Goal: Task Accomplishment & Management: Complete application form

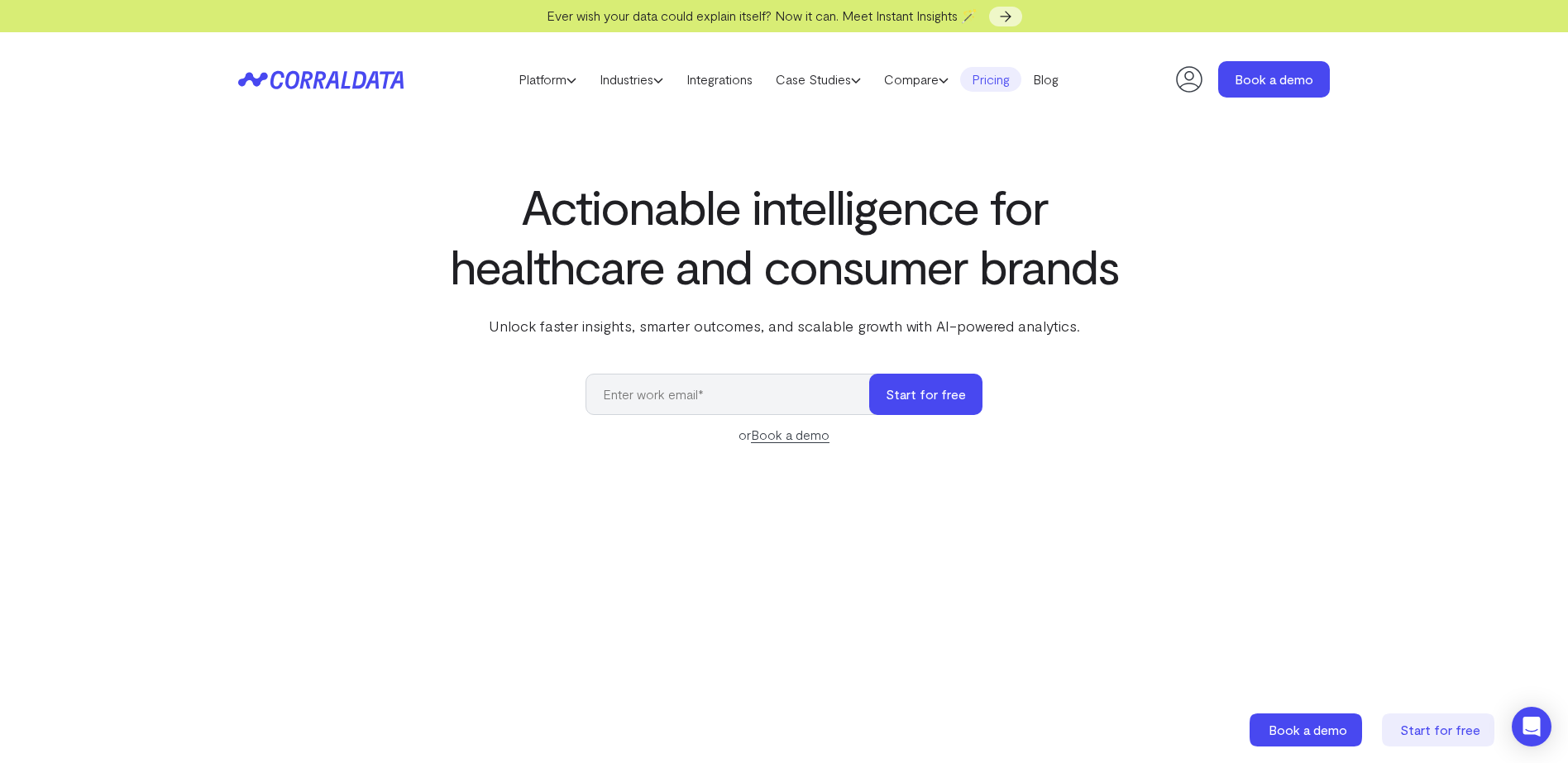
click at [997, 71] on link "Pricing" at bounding box center [990, 78] width 61 height 25
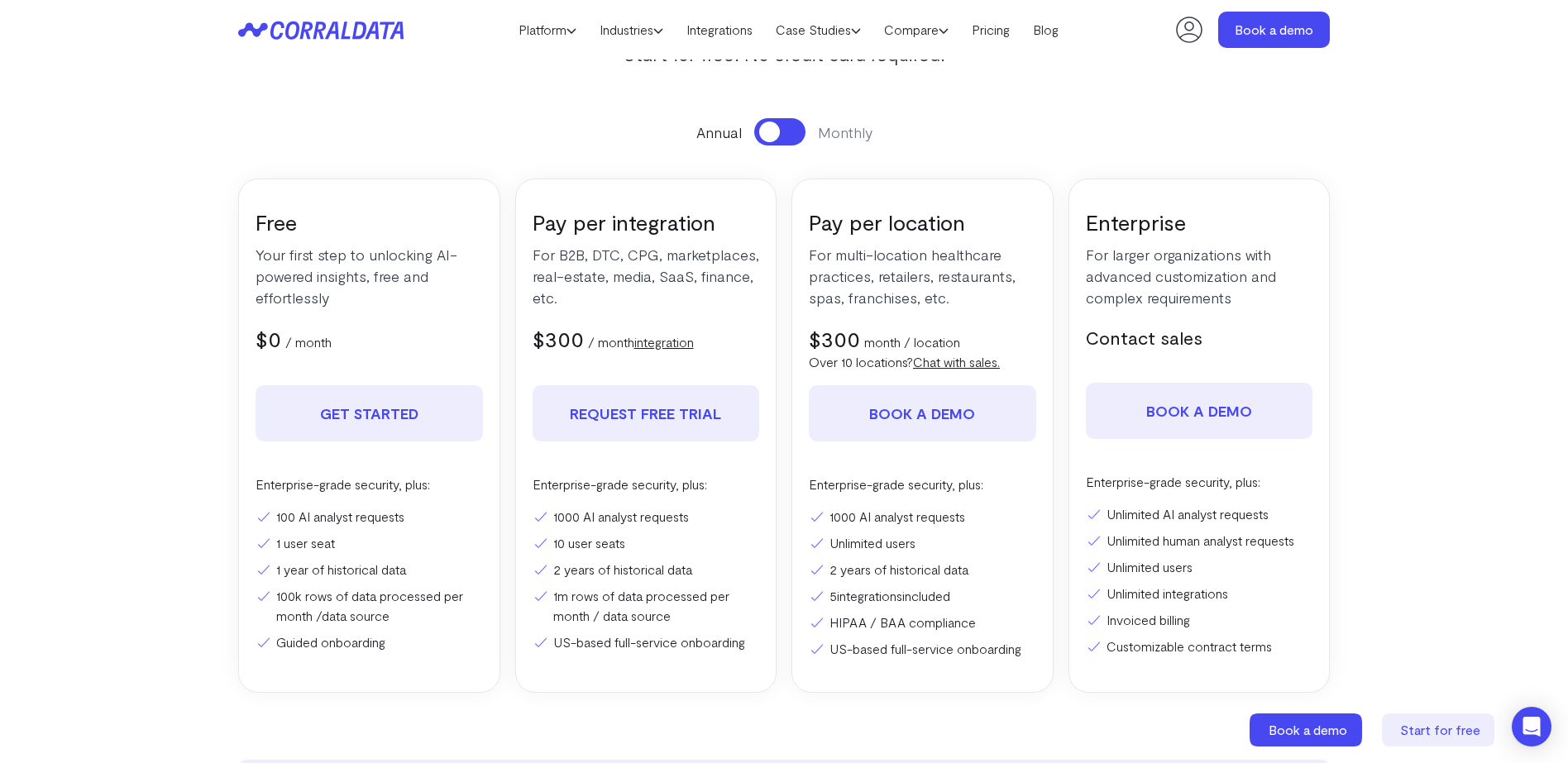
scroll to position [181, 0]
click at [599, 340] on p "/ month integration" at bounding box center [641, 340] width 106 height 20
drag, startPoint x: 599, startPoint y: 340, endPoint x: 555, endPoint y: 293, distance: 64.4
click at [599, 340] on p "/ month integration" at bounding box center [641, 340] width 106 height 20
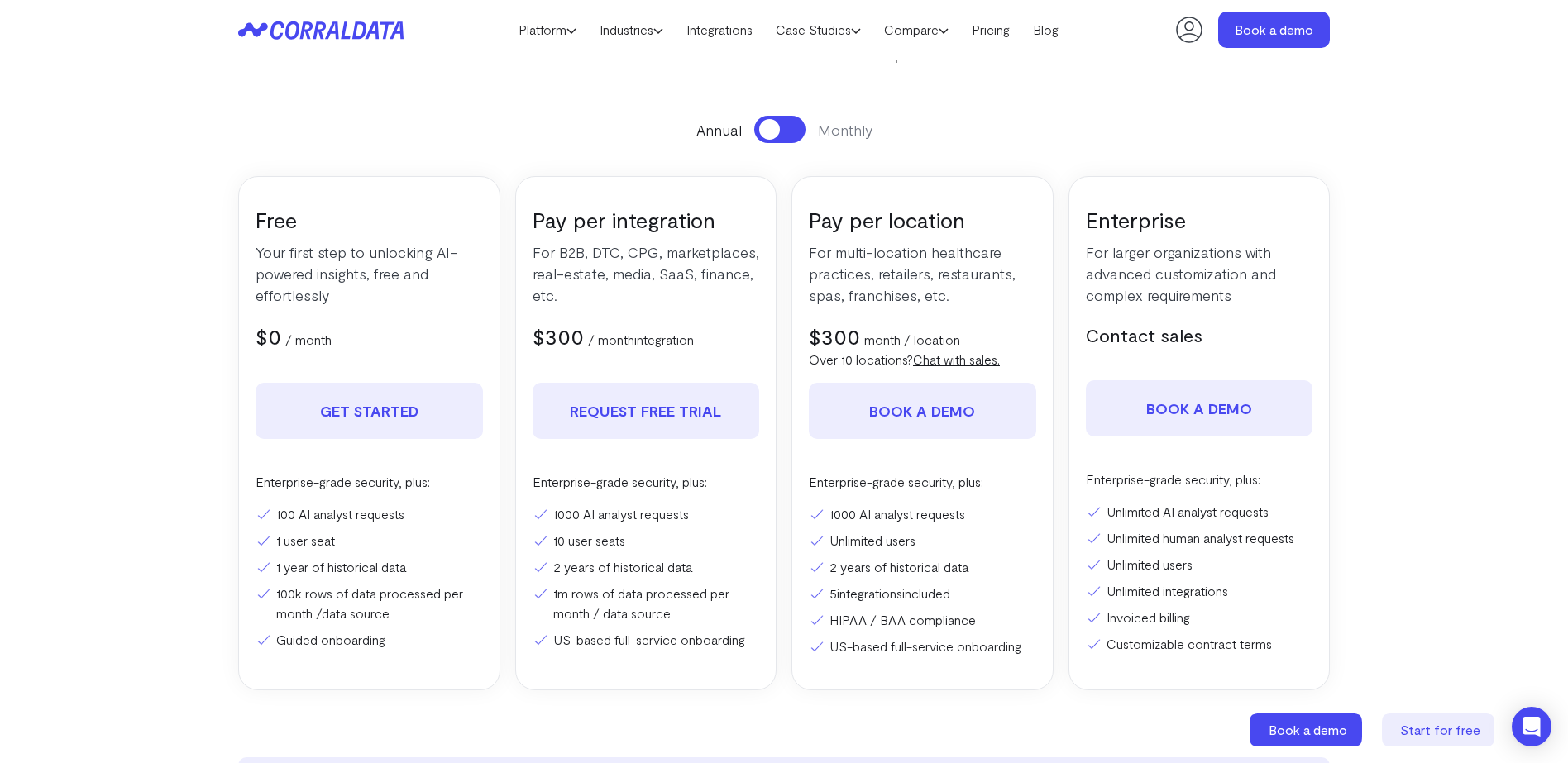
click at [560, 277] on p "For B2B, DTC, CPG, marketplaces, real-estate, media, SaaS, finance, etc." at bounding box center [645, 274] width 227 height 65
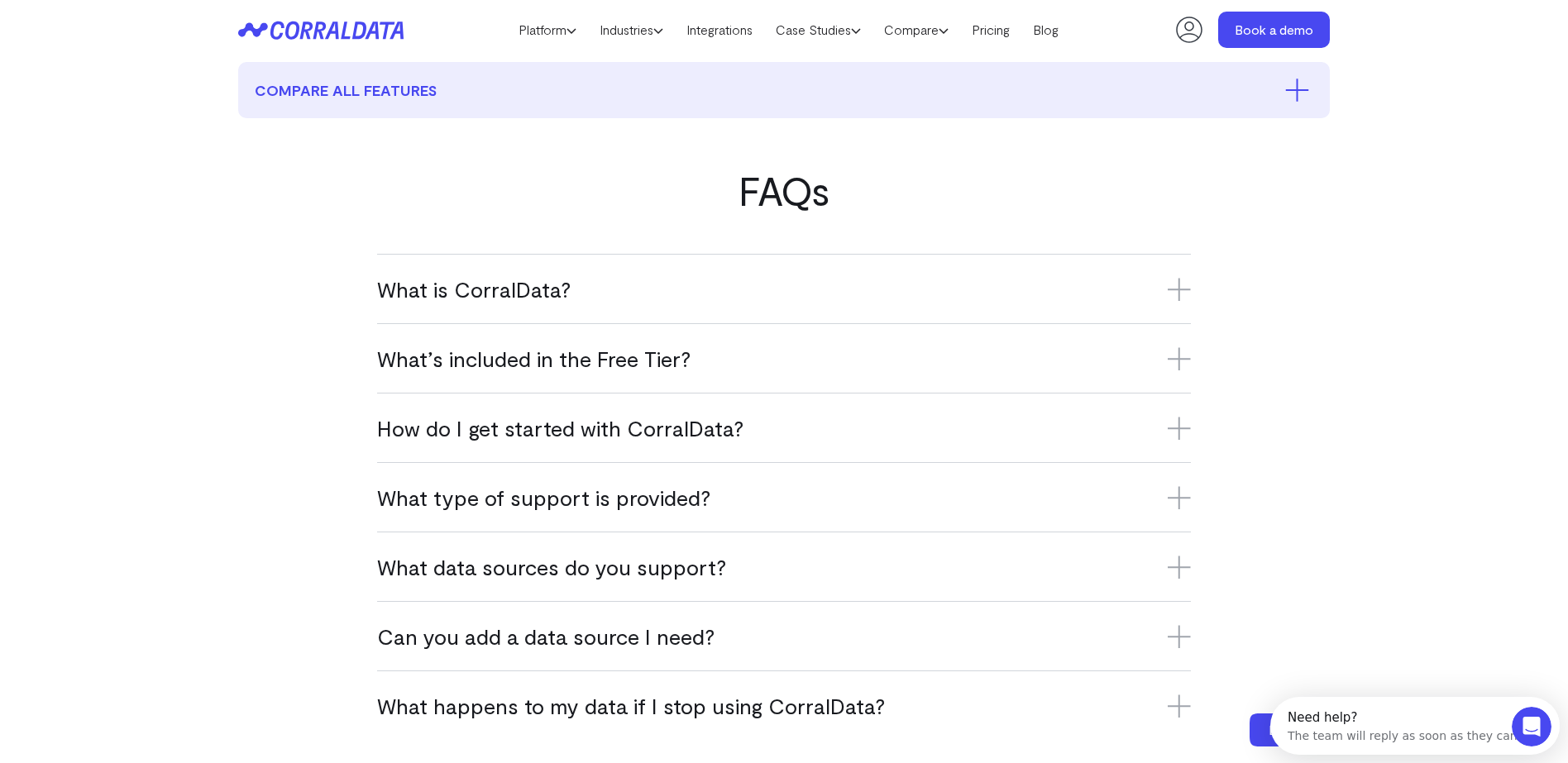
scroll to position [875, 0]
click at [1144, 269] on div "What is CorralData? CorralData is an AI-powered data platform that connects ove…" at bounding box center [783, 289] width 813 height 69
click at [1177, 287] on icon at bounding box center [1178, 289] width 23 height 23
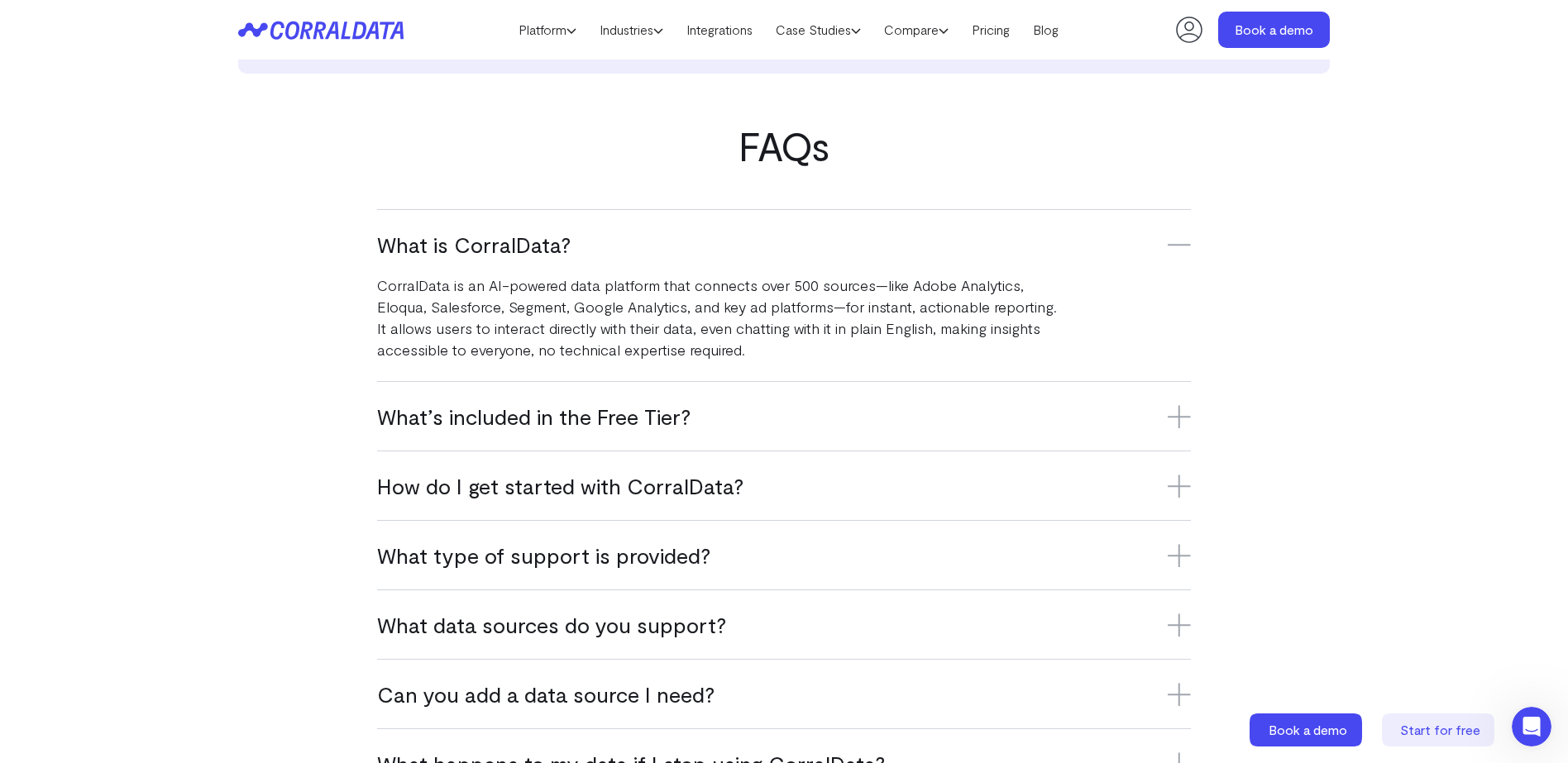
scroll to position [924, 0]
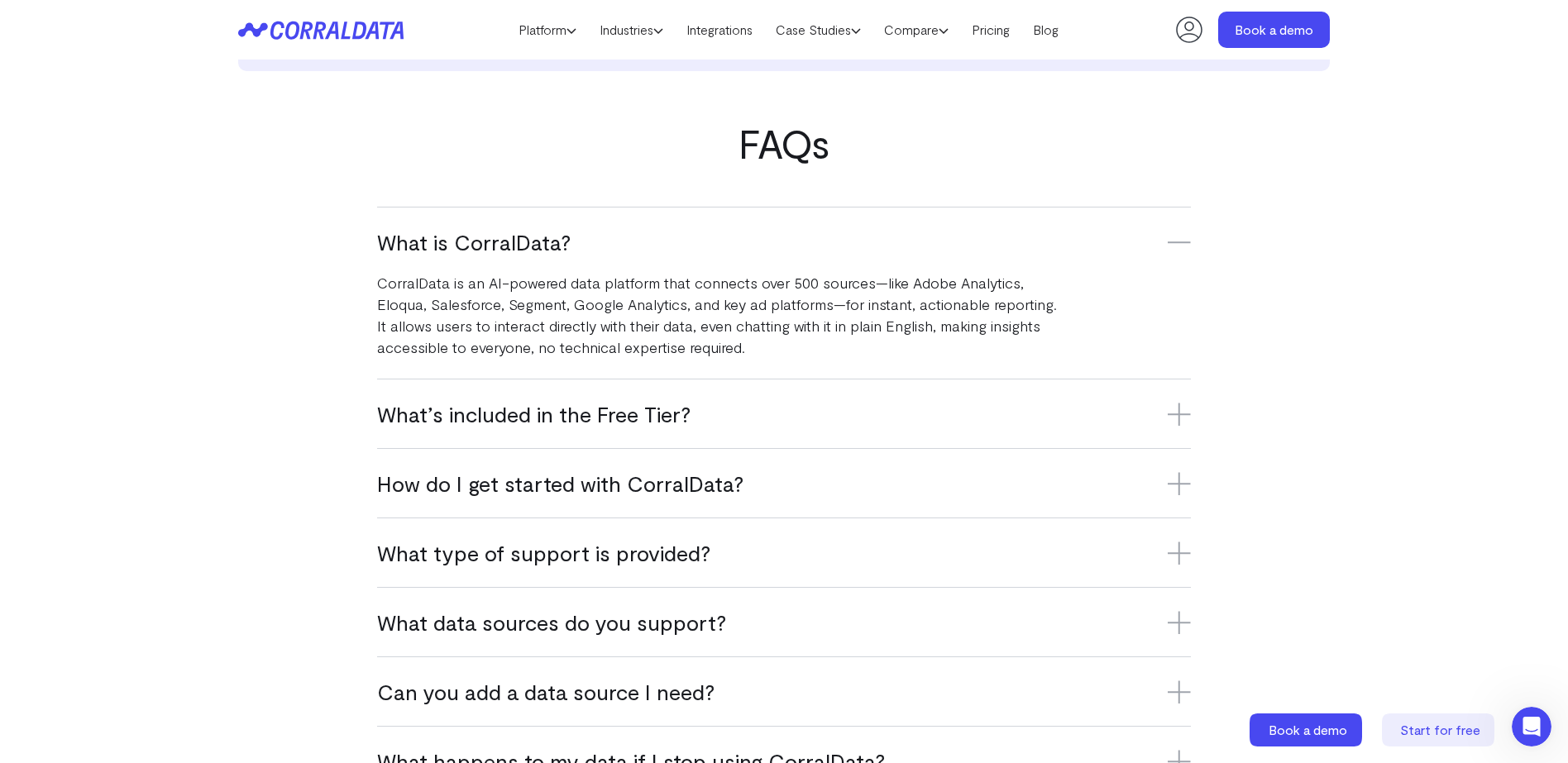
click at [1175, 246] on icon at bounding box center [1178, 242] width 23 height 23
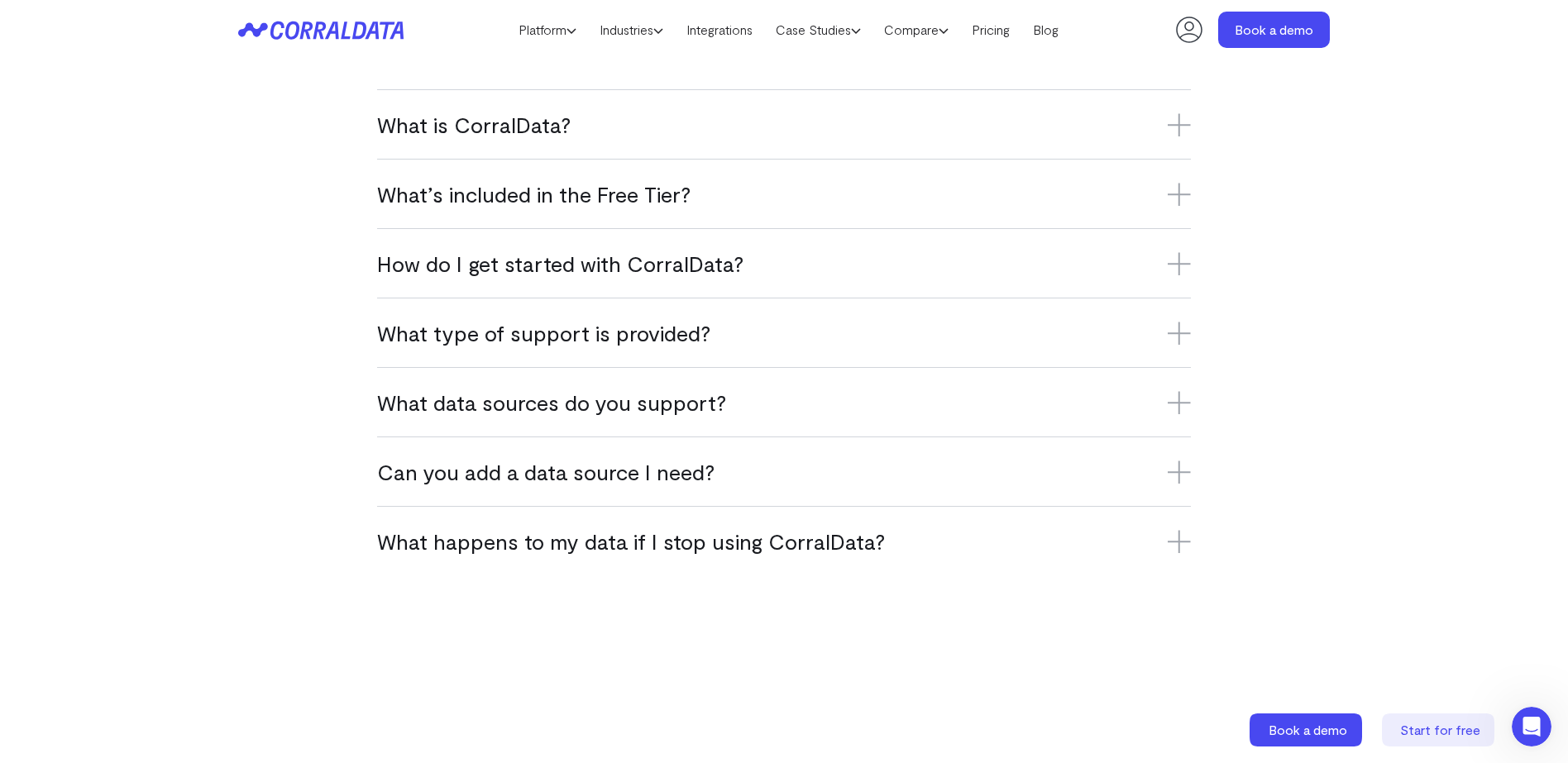
scroll to position [2190, 0]
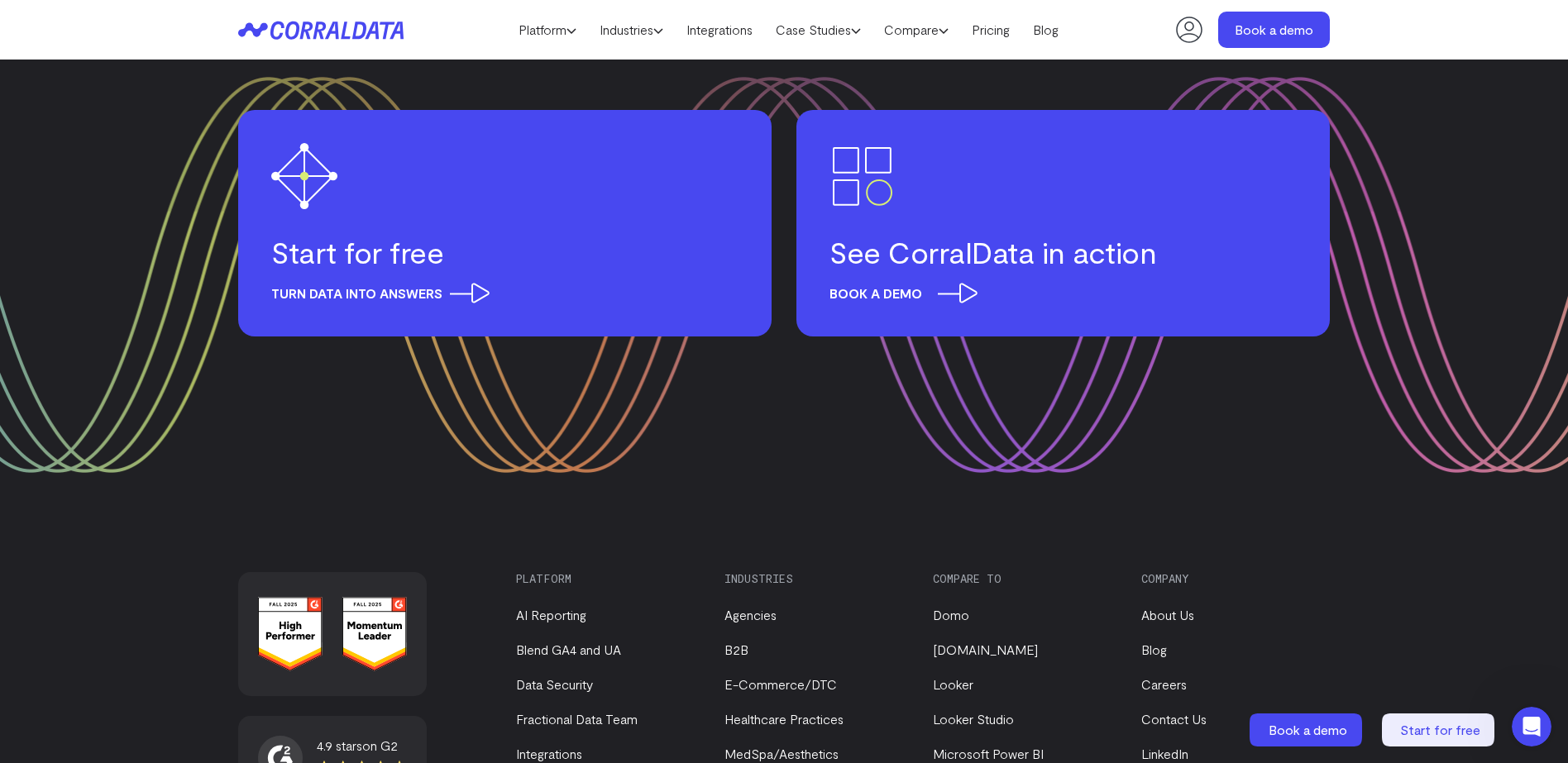
click at [997, 279] on link "See CorralData in action Book a demo" at bounding box center [1062, 223] width 533 height 226
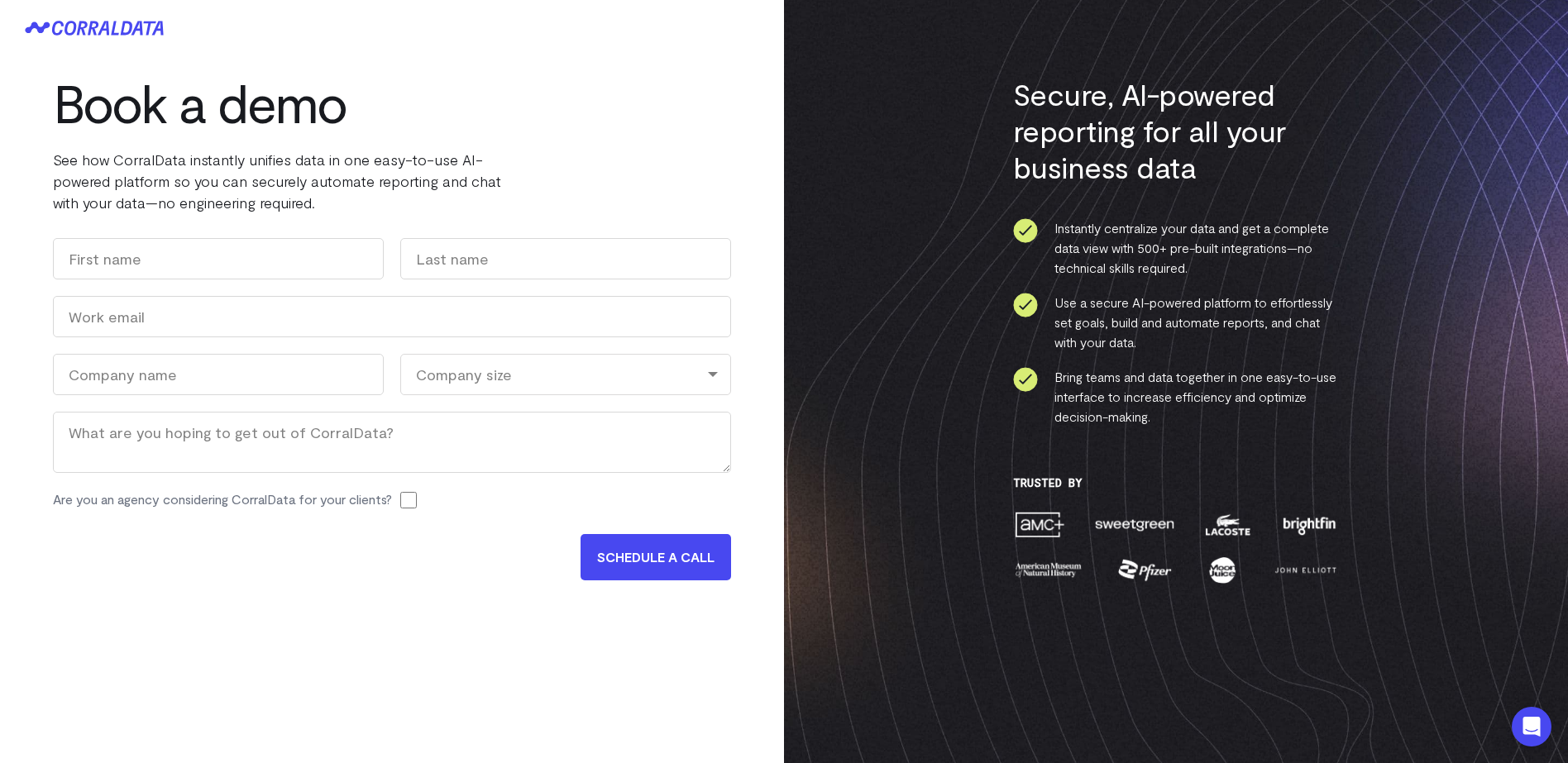
click at [64, 23] on icon at bounding box center [94, 28] width 139 height 15
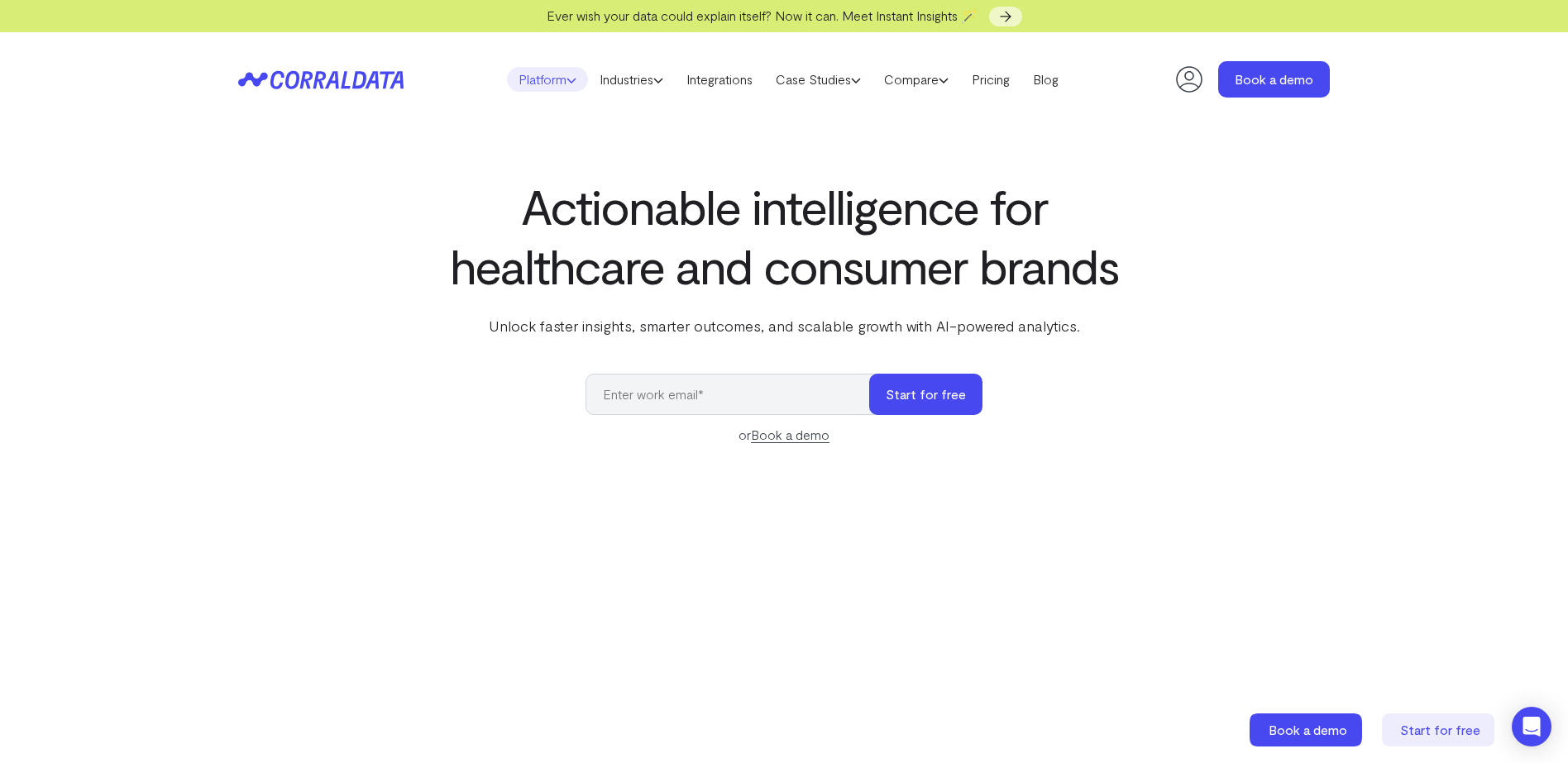
click at [543, 83] on link "Platform" at bounding box center [547, 78] width 81 height 25
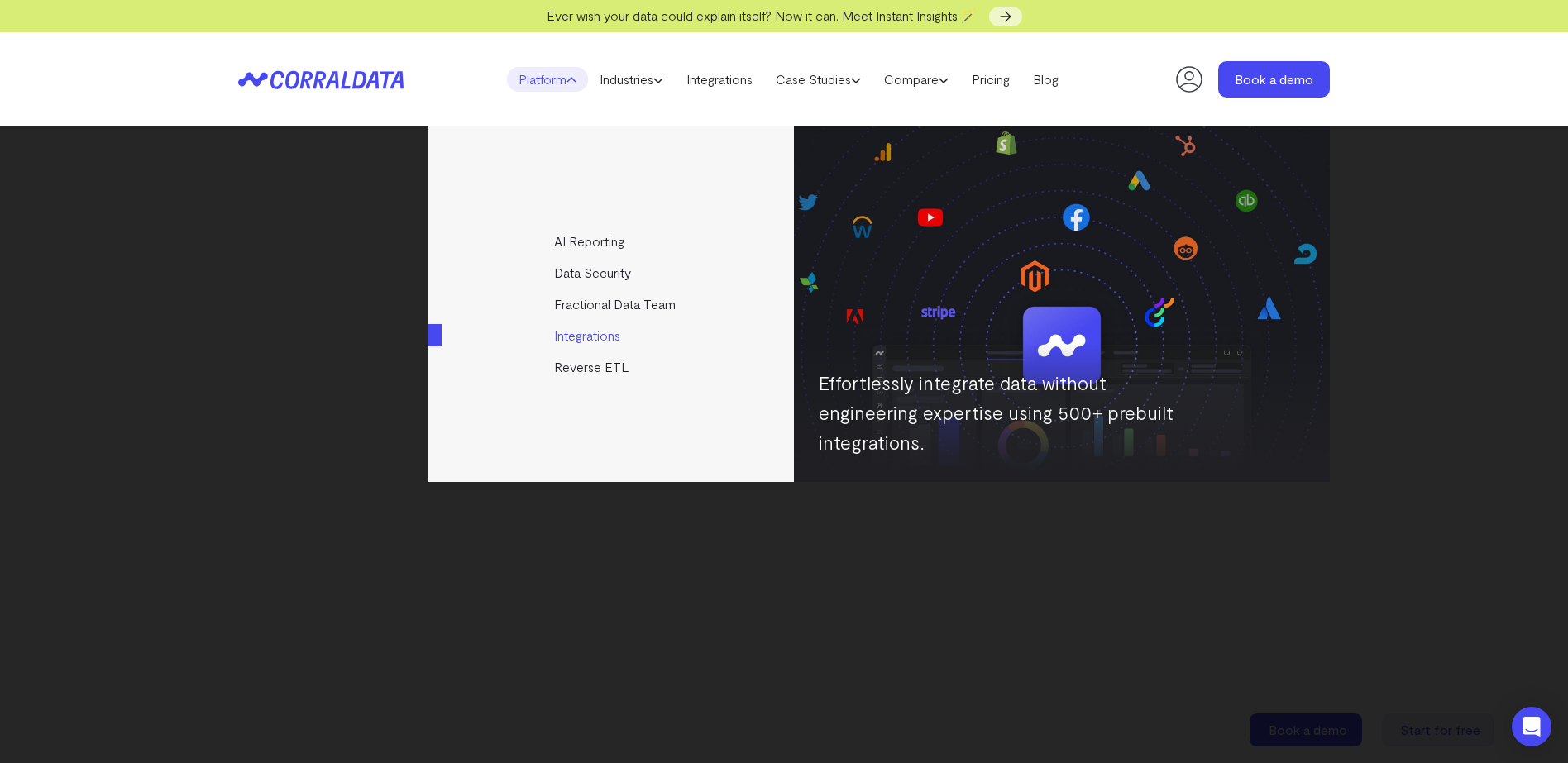
click at [607, 329] on link "Integrations" at bounding box center [612, 336] width 368 height 31
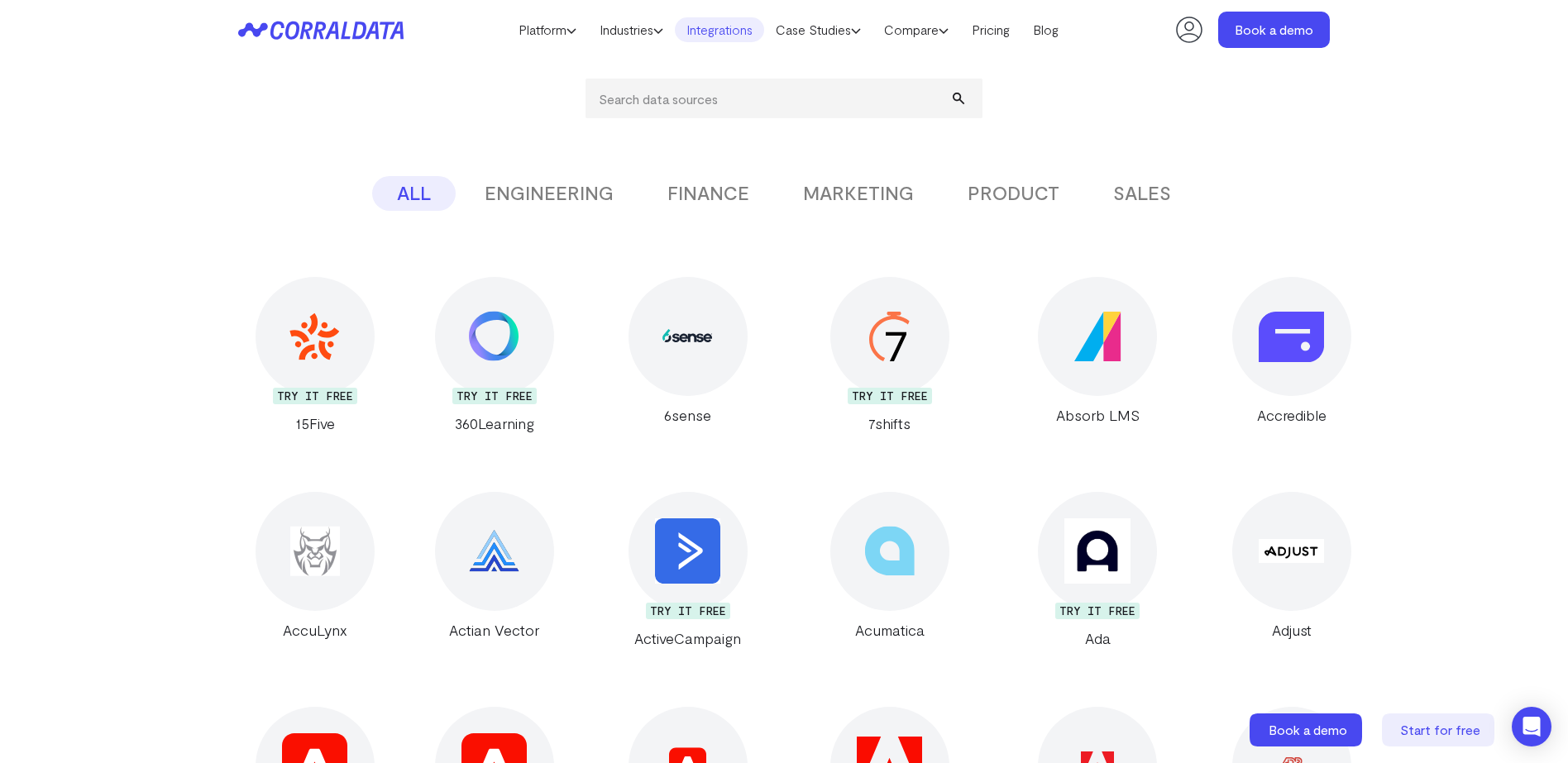
scroll to position [267, 0]
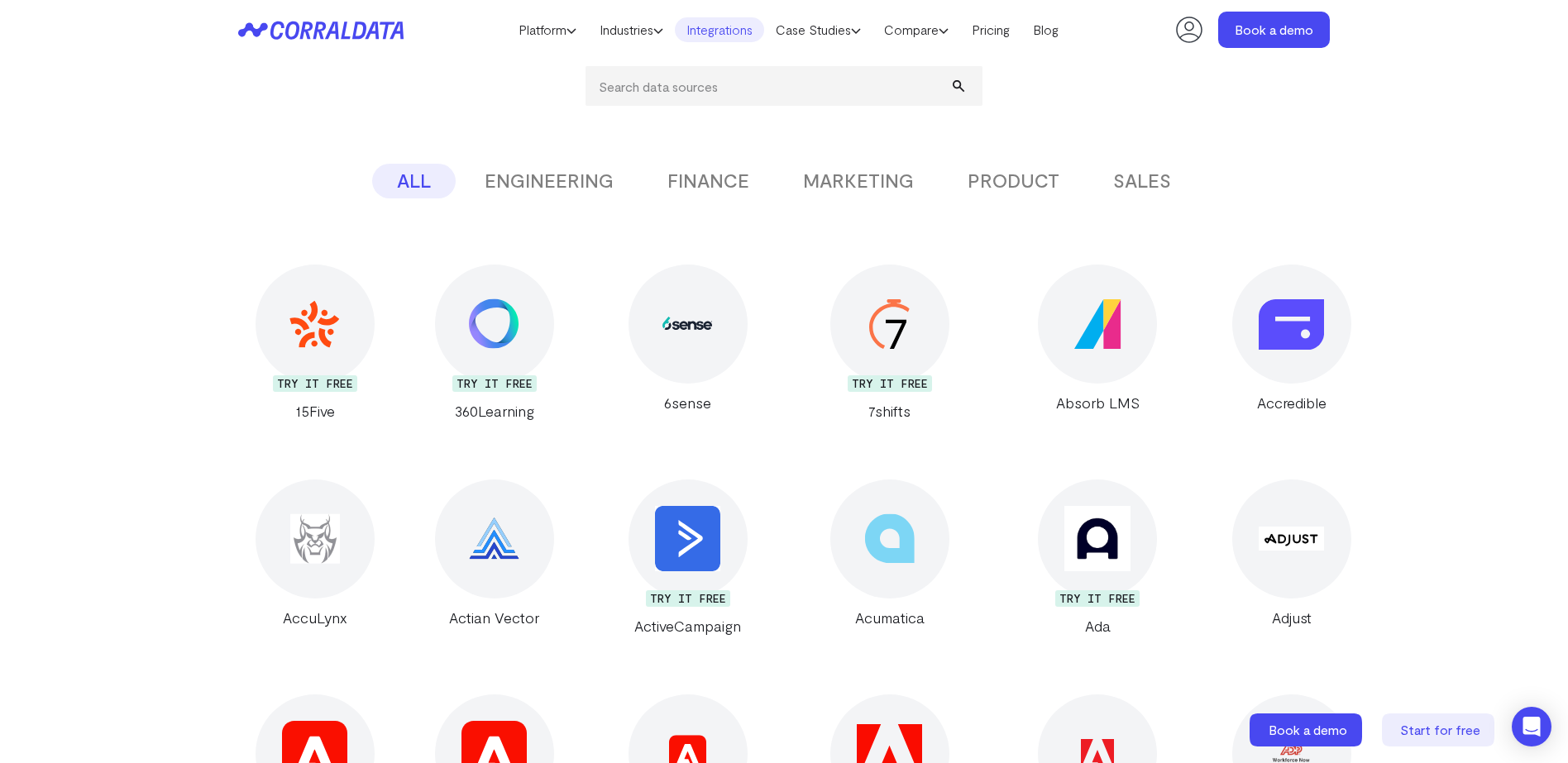
click at [856, 185] on button "MARKETING" at bounding box center [858, 181] width 161 height 35
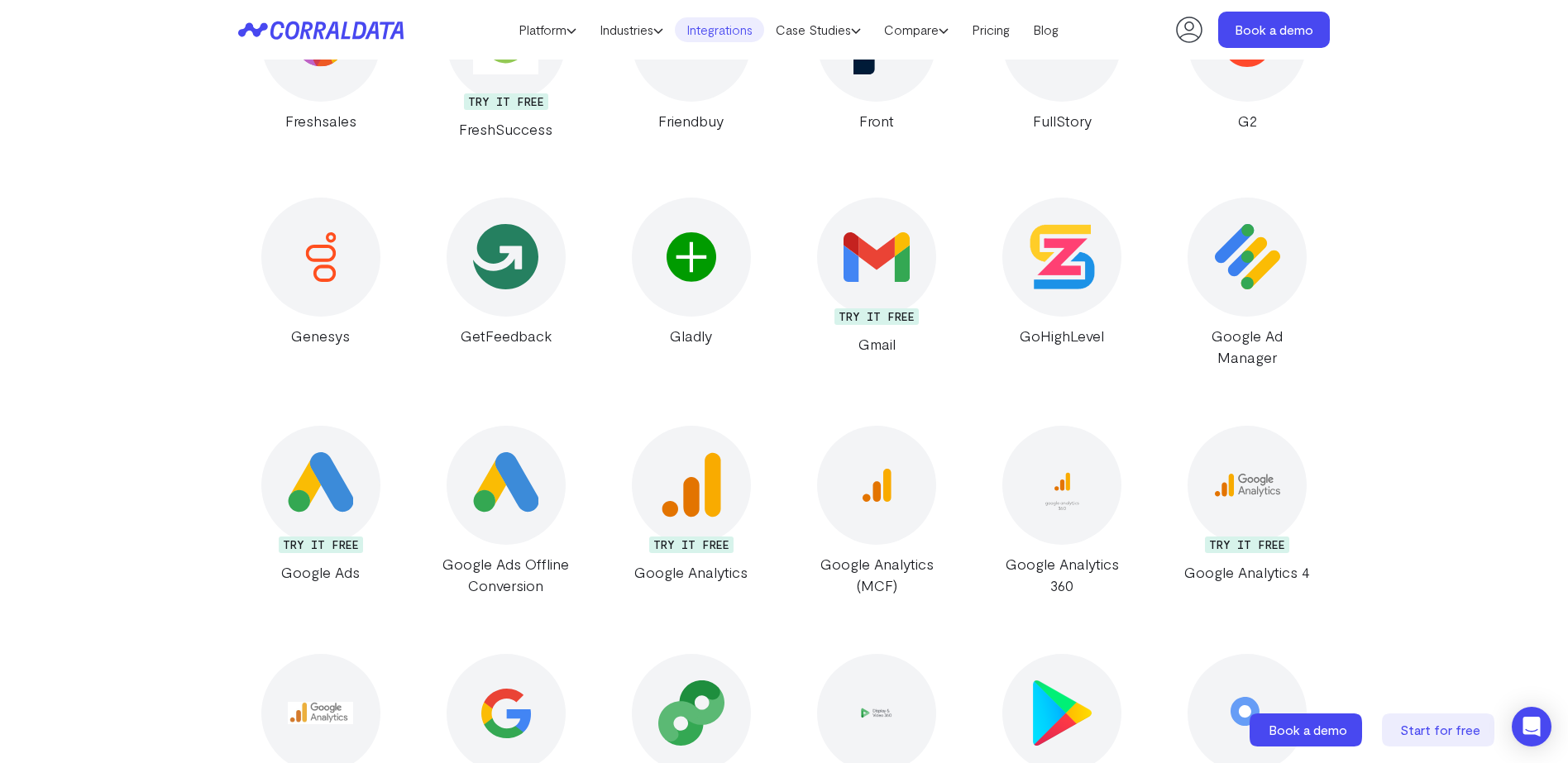
scroll to position [3588, 0]
click at [320, 488] on img at bounding box center [320, 486] width 66 height 66
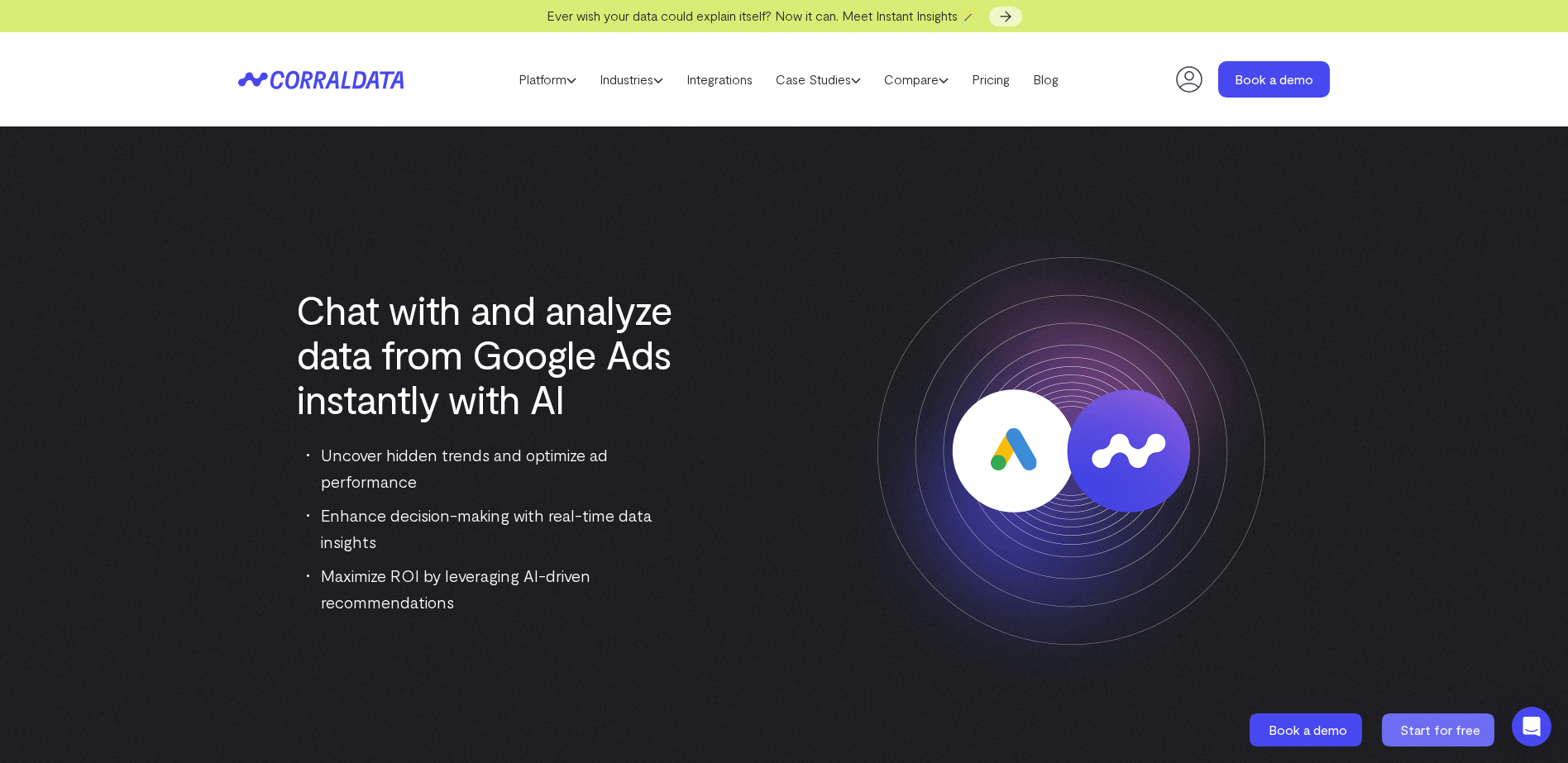
click at [1455, 739] on icon at bounding box center [1437, 730] width 112 height 33
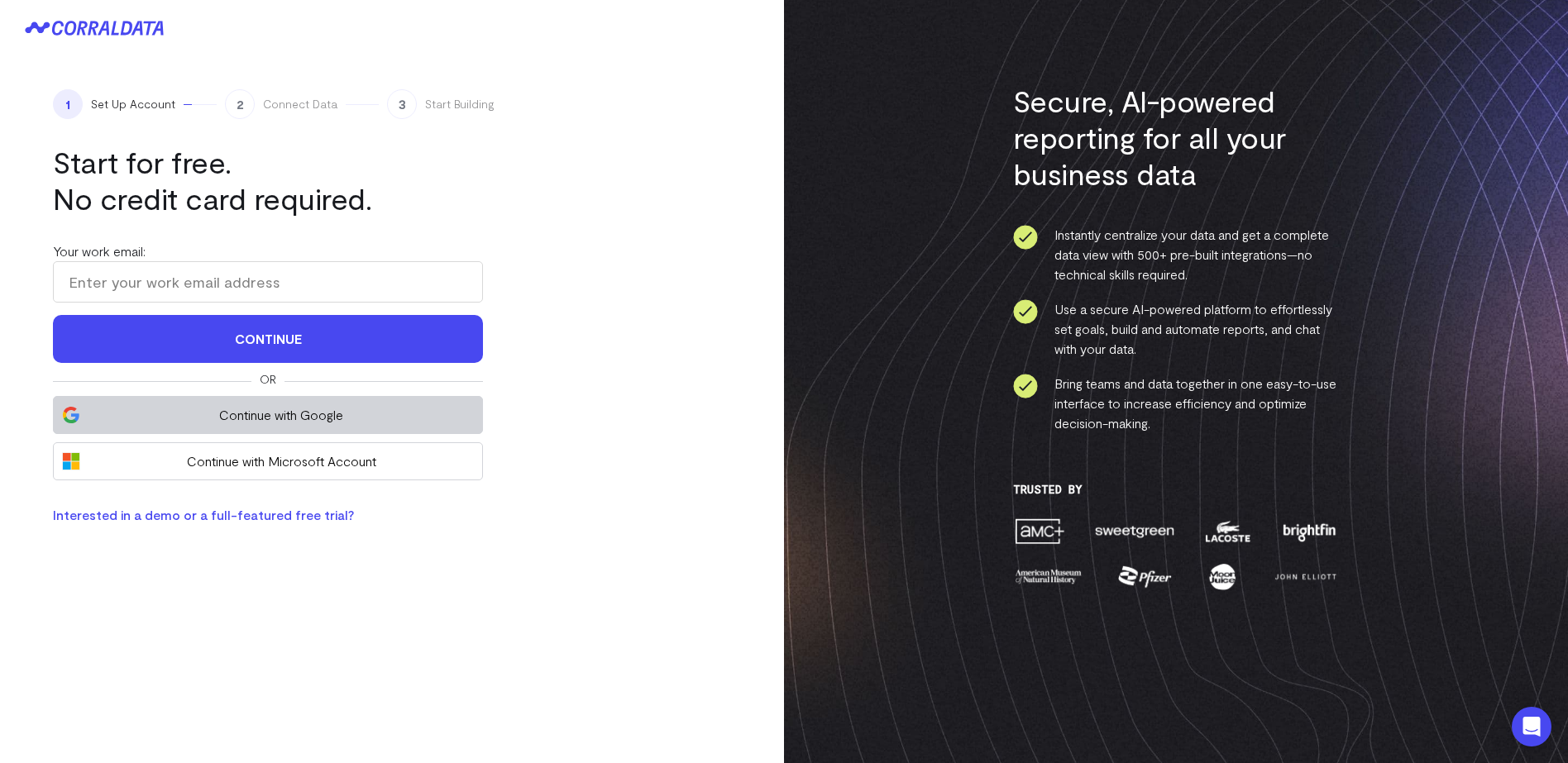
click at [349, 421] on span "Continue with Google" at bounding box center [281, 415] width 385 height 20
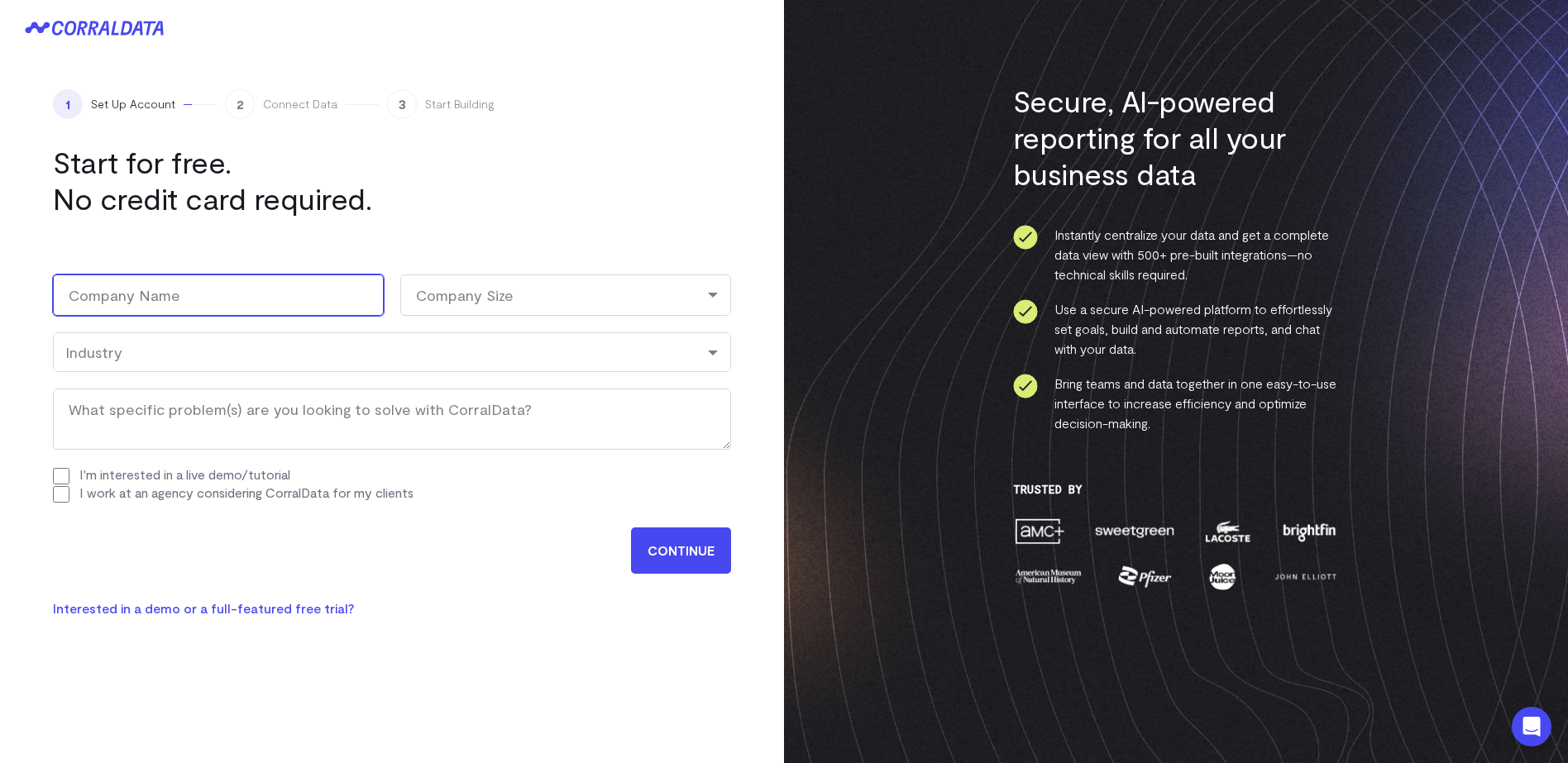
click at [181, 302] on input "Company Name (Required)" at bounding box center [218, 295] width 330 height 41
type input "Fortrove"
click at [452, 287] on div "Company Size" at bounding box center [565, 295] width 330 height 41
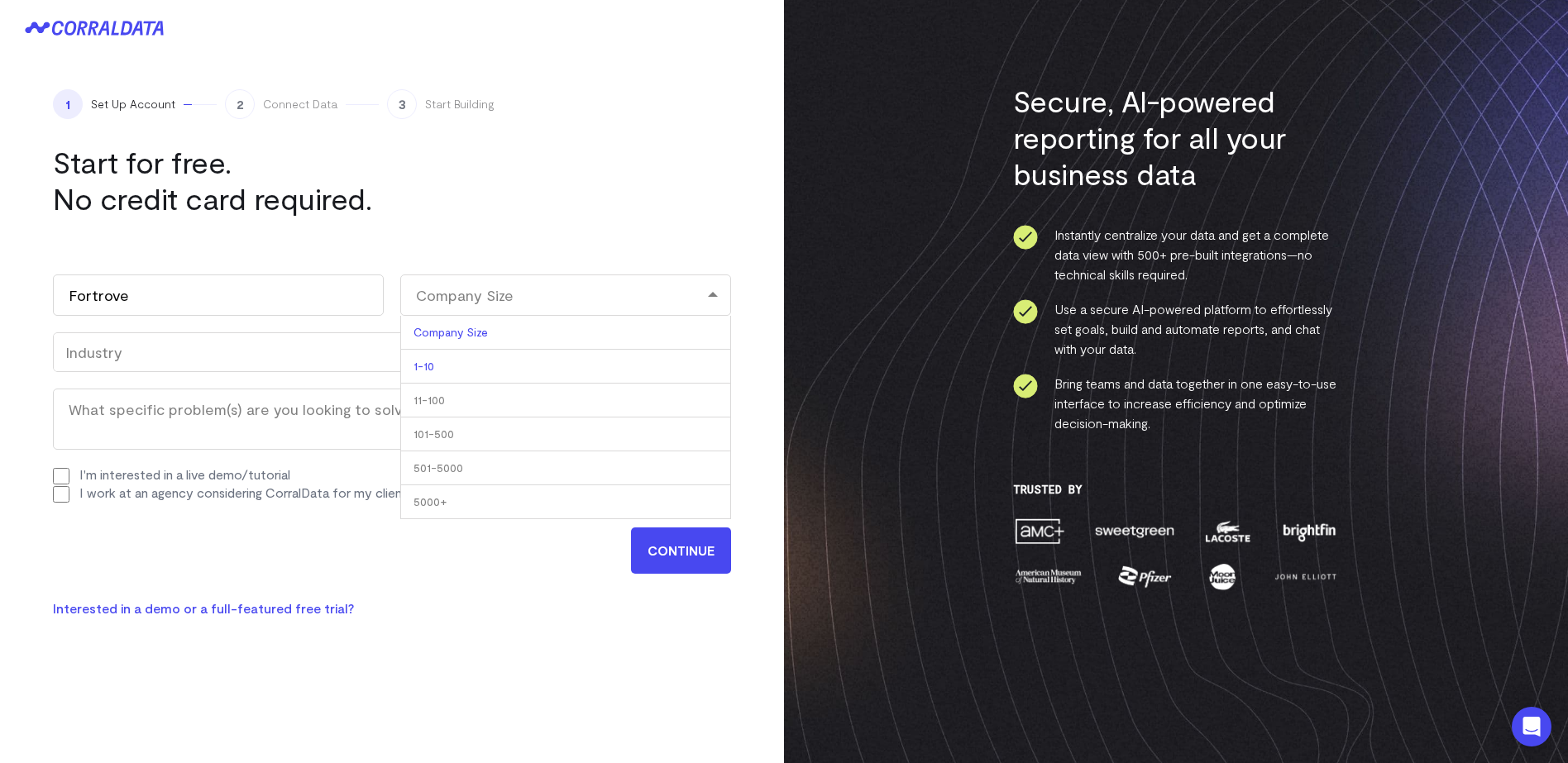
click at [477, 373] on li "1-10" at bounding box center [565, 366] width 330 height 34
select select "1-10"
click at [317, 378] on div "Work email (Required) marketing@fortrove.com Name Fortrove First Marketing Last…" at bounding box center [392, 381] width 678 height 277
click at [340, 356] on div "Industry" at bounding box center [392, 352] width 653 height 18
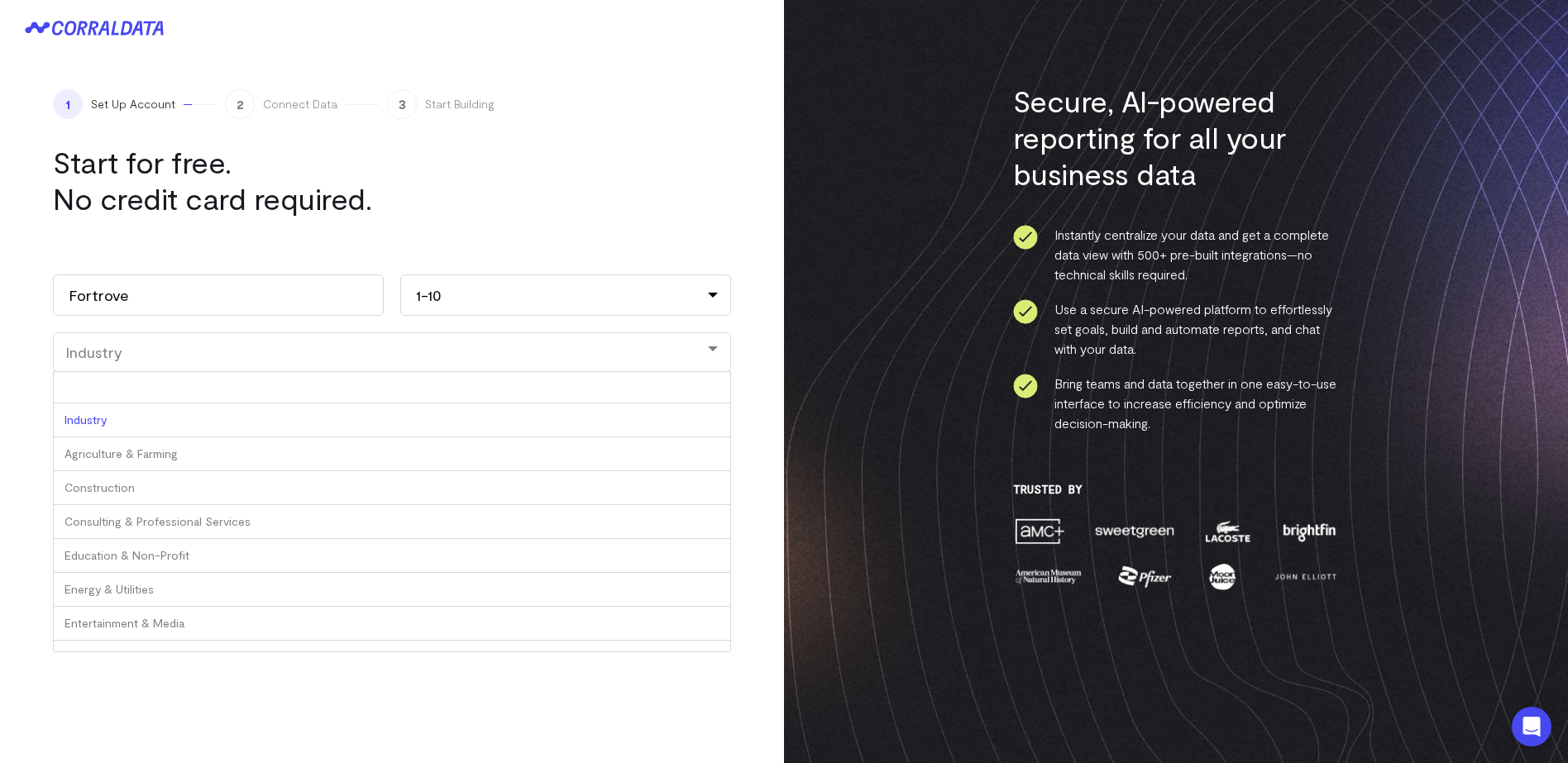
type input "<"
type input "E"
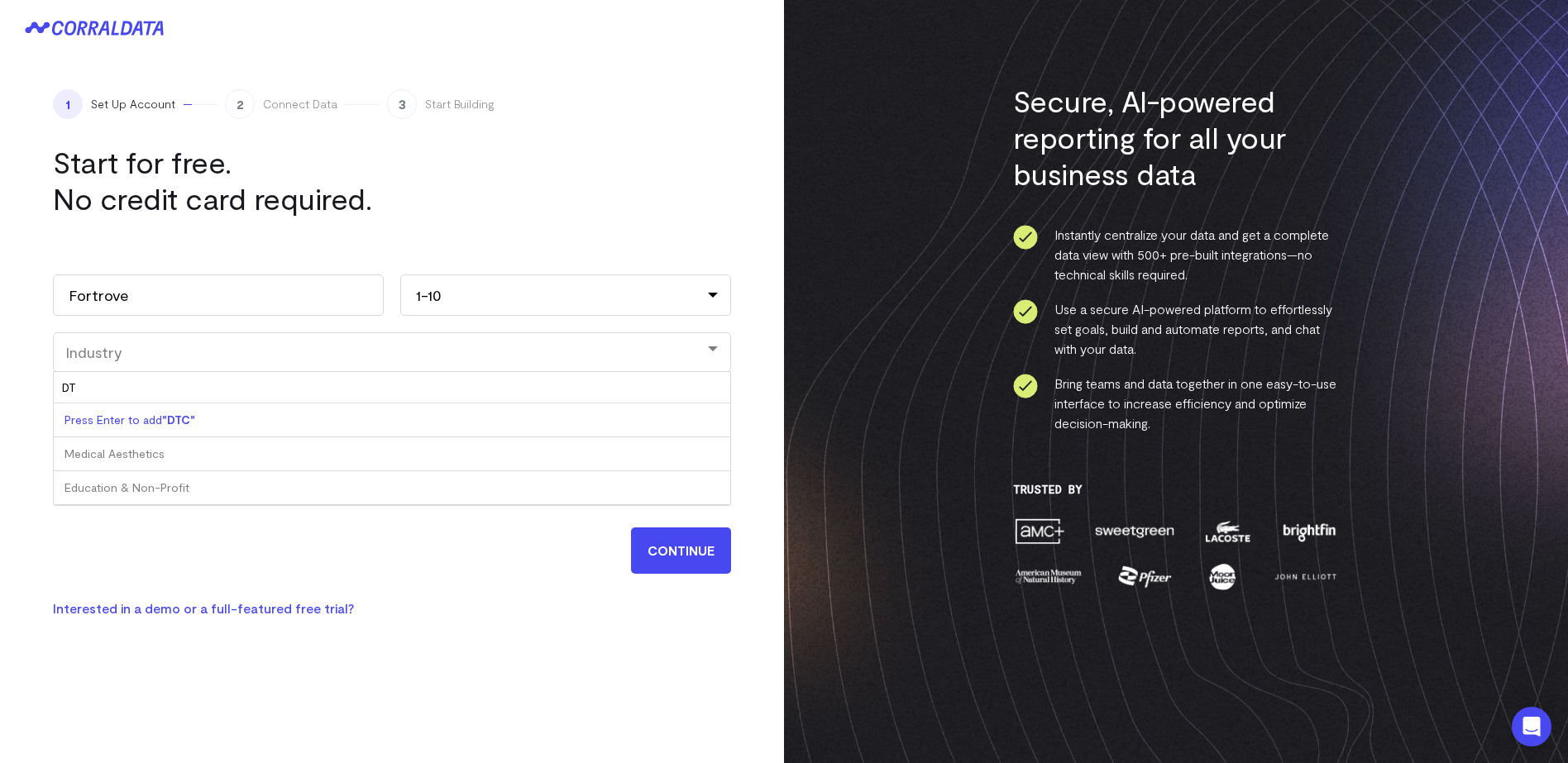
type input "D"
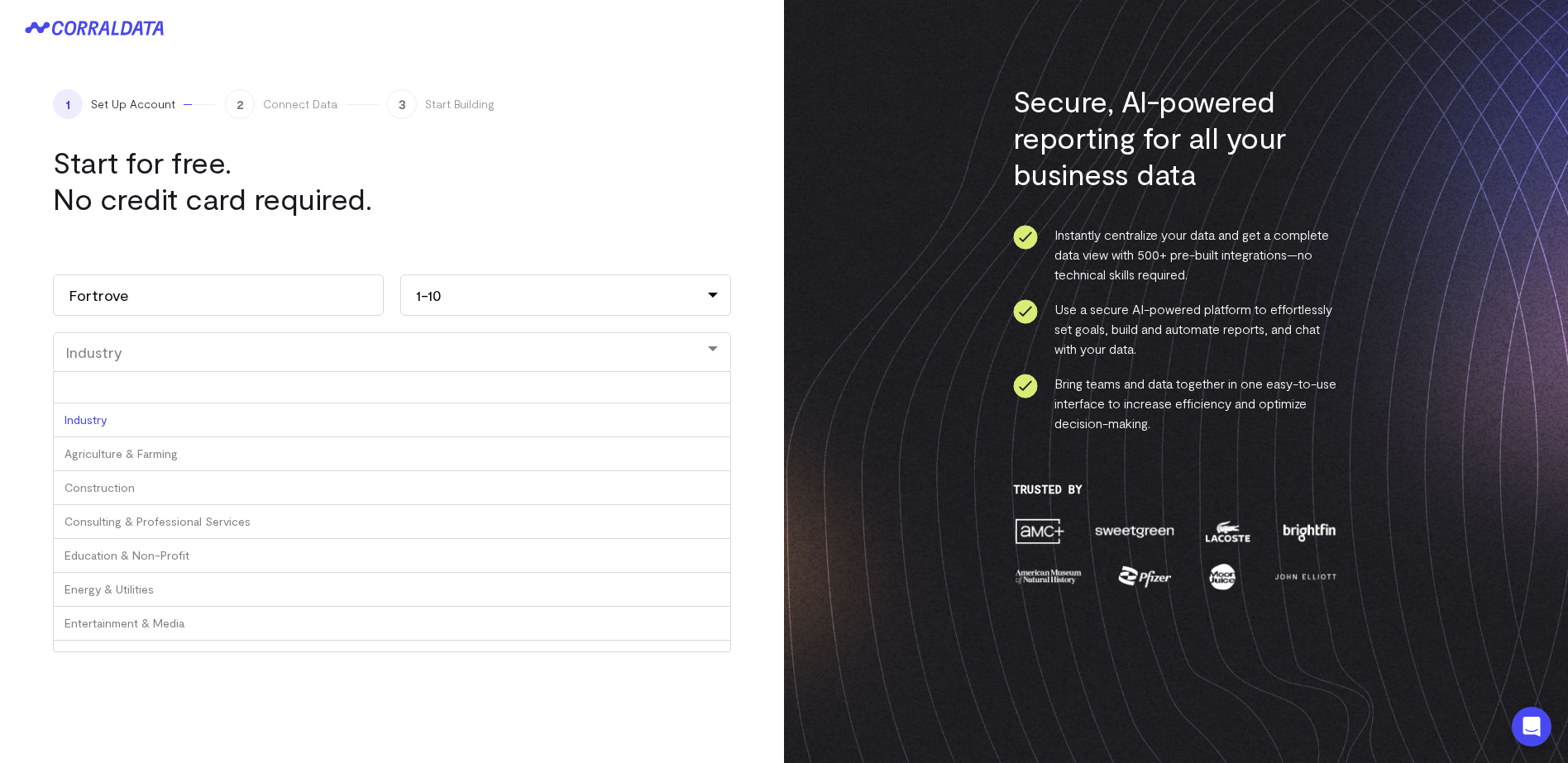
click at [28, 434] on div "1 Set Up Account 2 Connect Data 3 Start Building Start for free. No credit card…" at bounding box center [392, 354] width 784 height 595
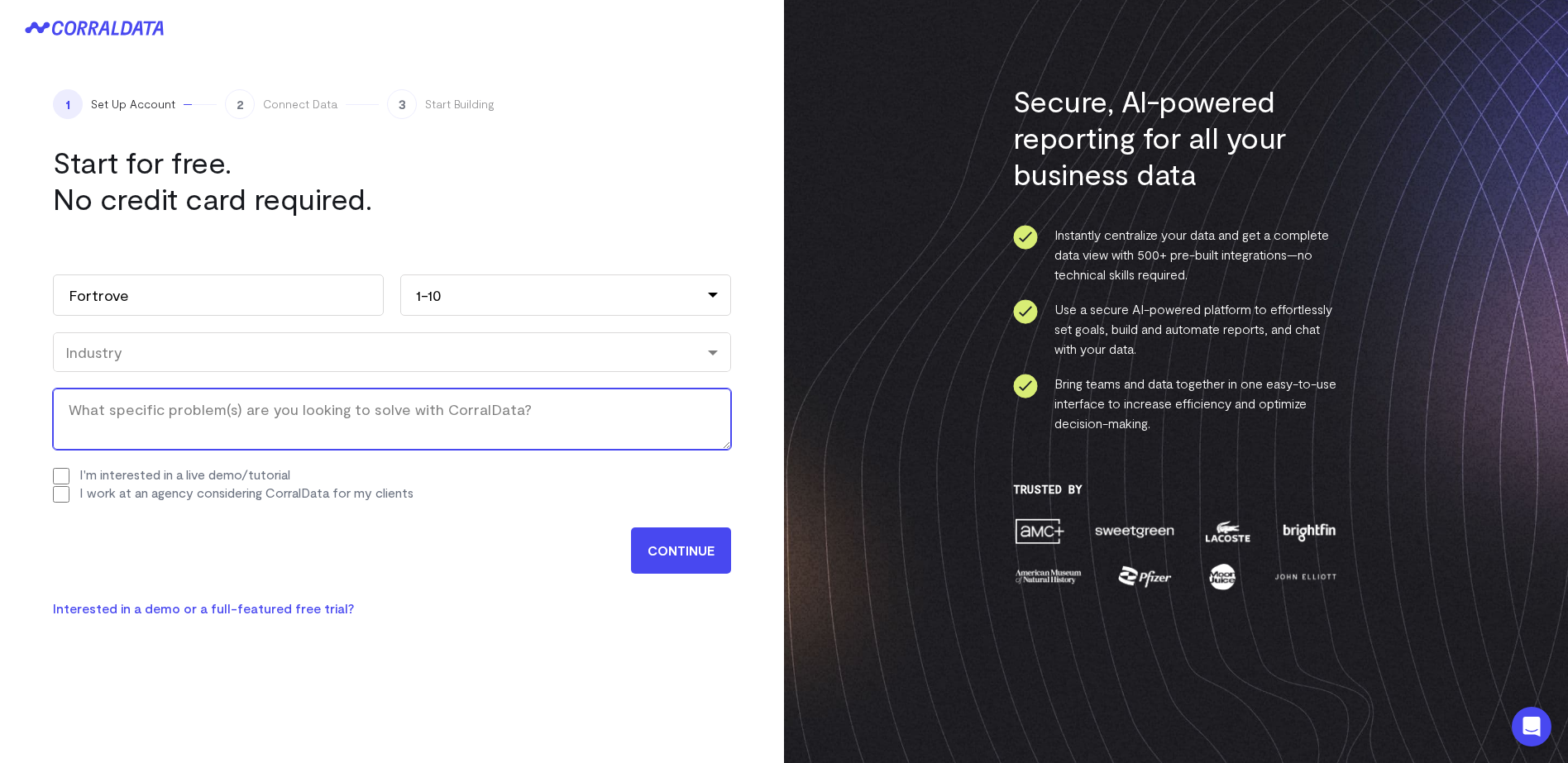
click at [187, 413] on textarea "What specific problem(s) are you looking to solve with CorralData? (Required)" at bounding box center [392, 419] width 678 height 61
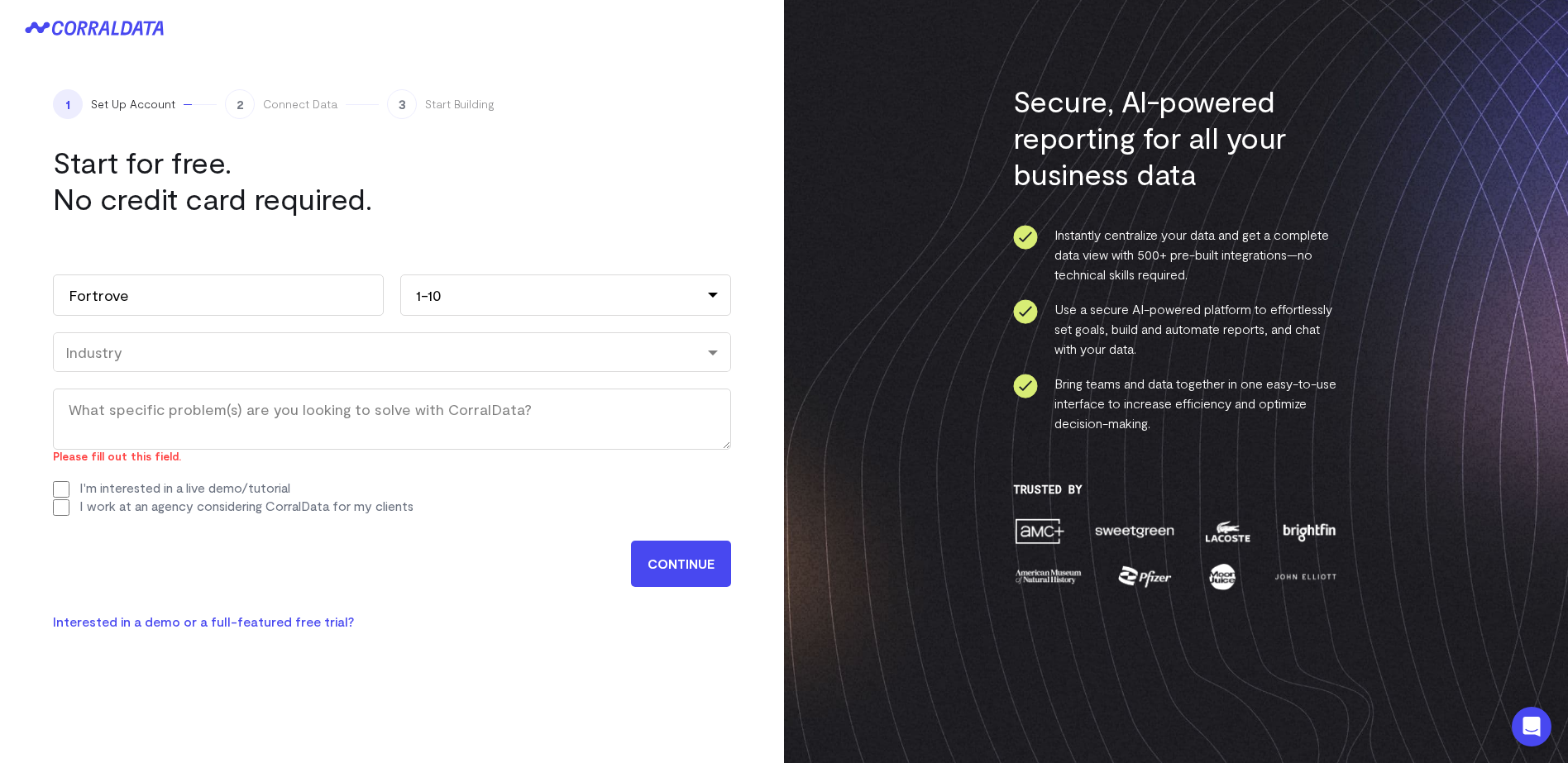
click at [70, 477] on div "Work email (Required) marketing@fortrove.com Name Fortrove First Marketing Last…" at bounding box center [392, 387] width 678 height 291
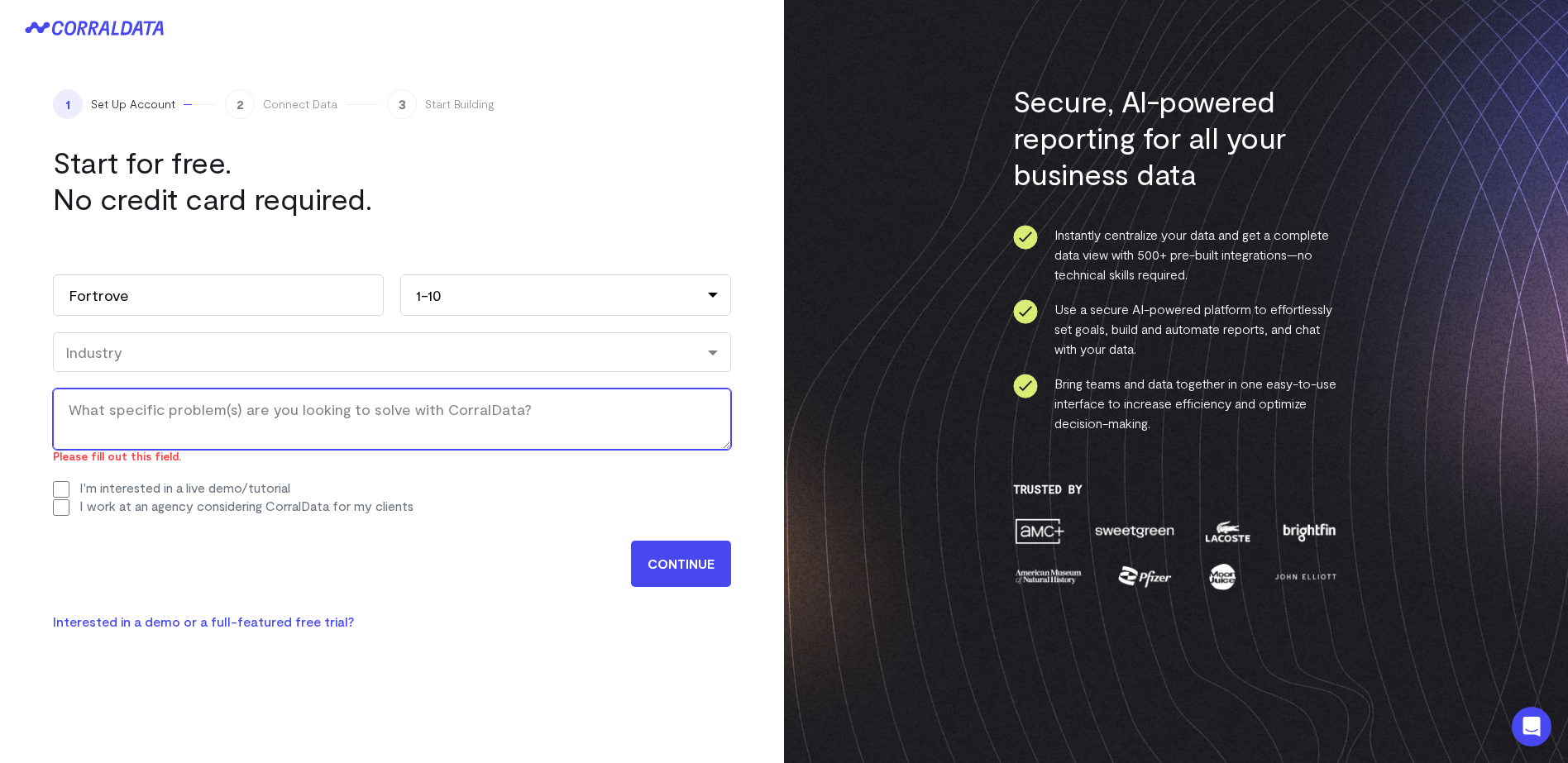
click at [99, 439] on textarea "What specific problem(s) are you looking to solve with CorralData? (Required)" at bounding box center [392, 419] width 678 height 61
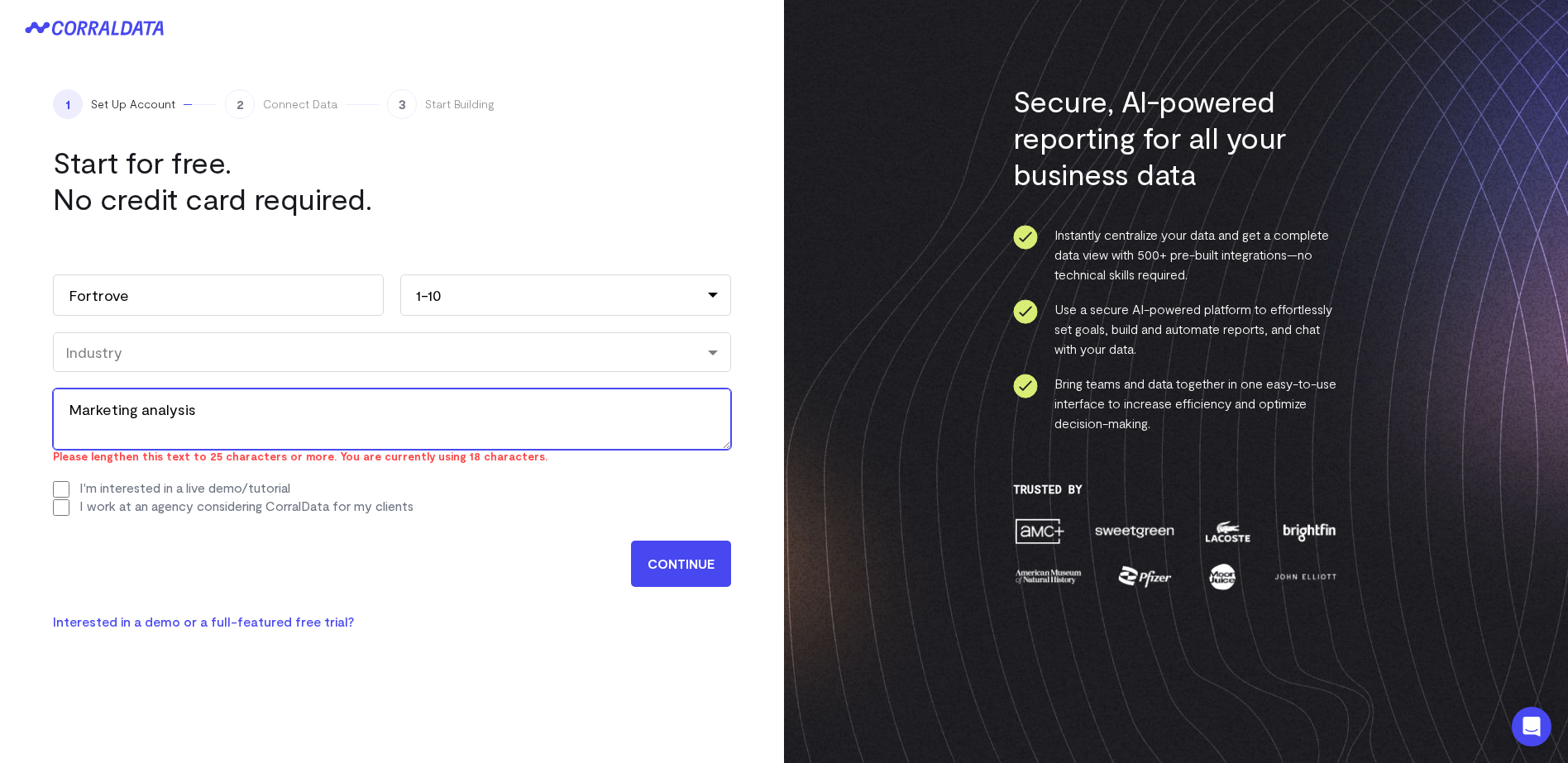
type textarea "Marketing analysis"
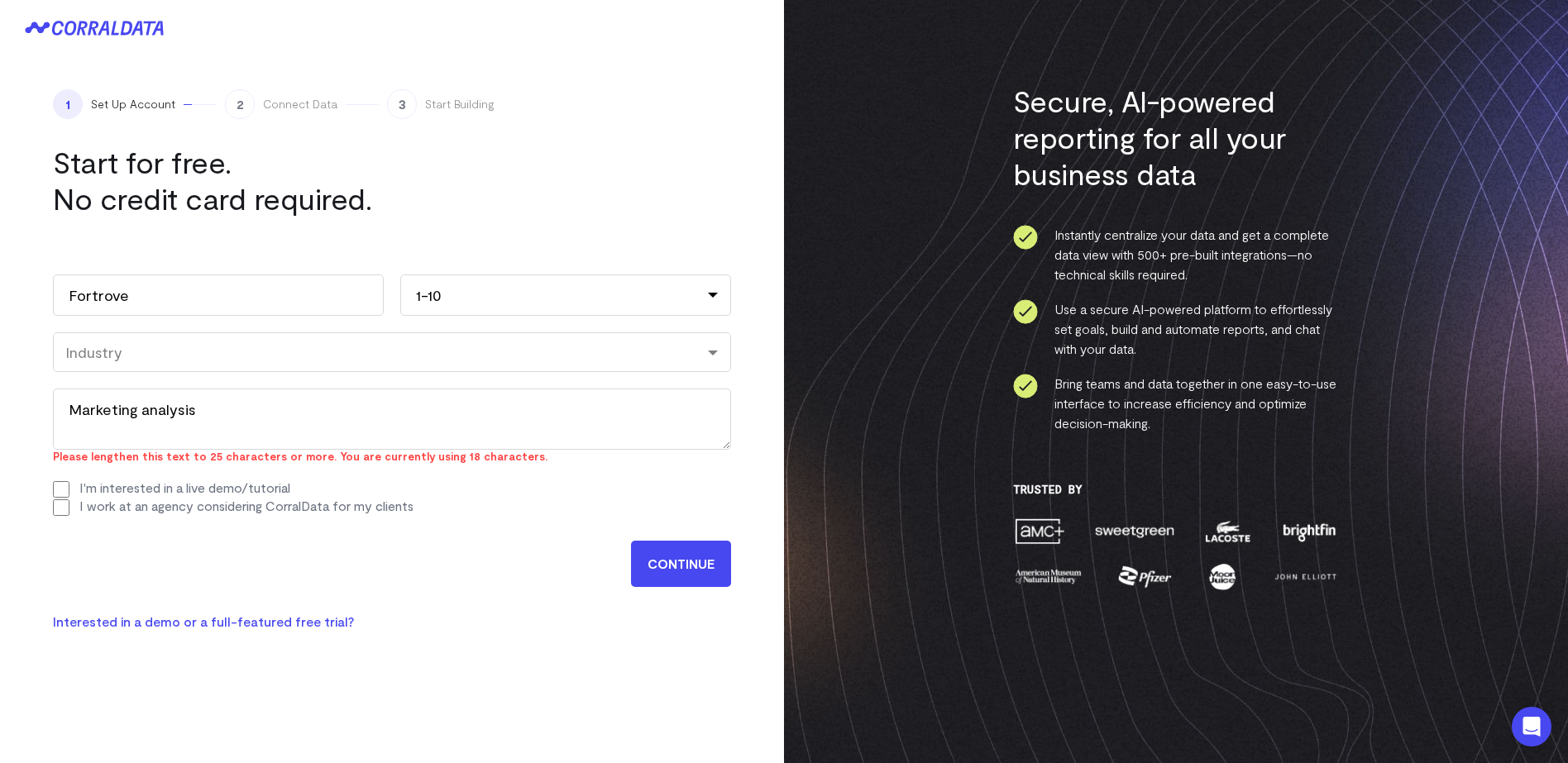
click at [257, 546] on div "CONTINUE" at bounding box center [392, 559] width 678 height 55
click at [66, 512] on input "I work at an agency considering CorralData for my clients" at bounding box center [61, 507] width 16 height 16
checkbox input "false"
click at [669, 558] on input "CONTINUE" at bounding box center [681, 563] width 100 height 47
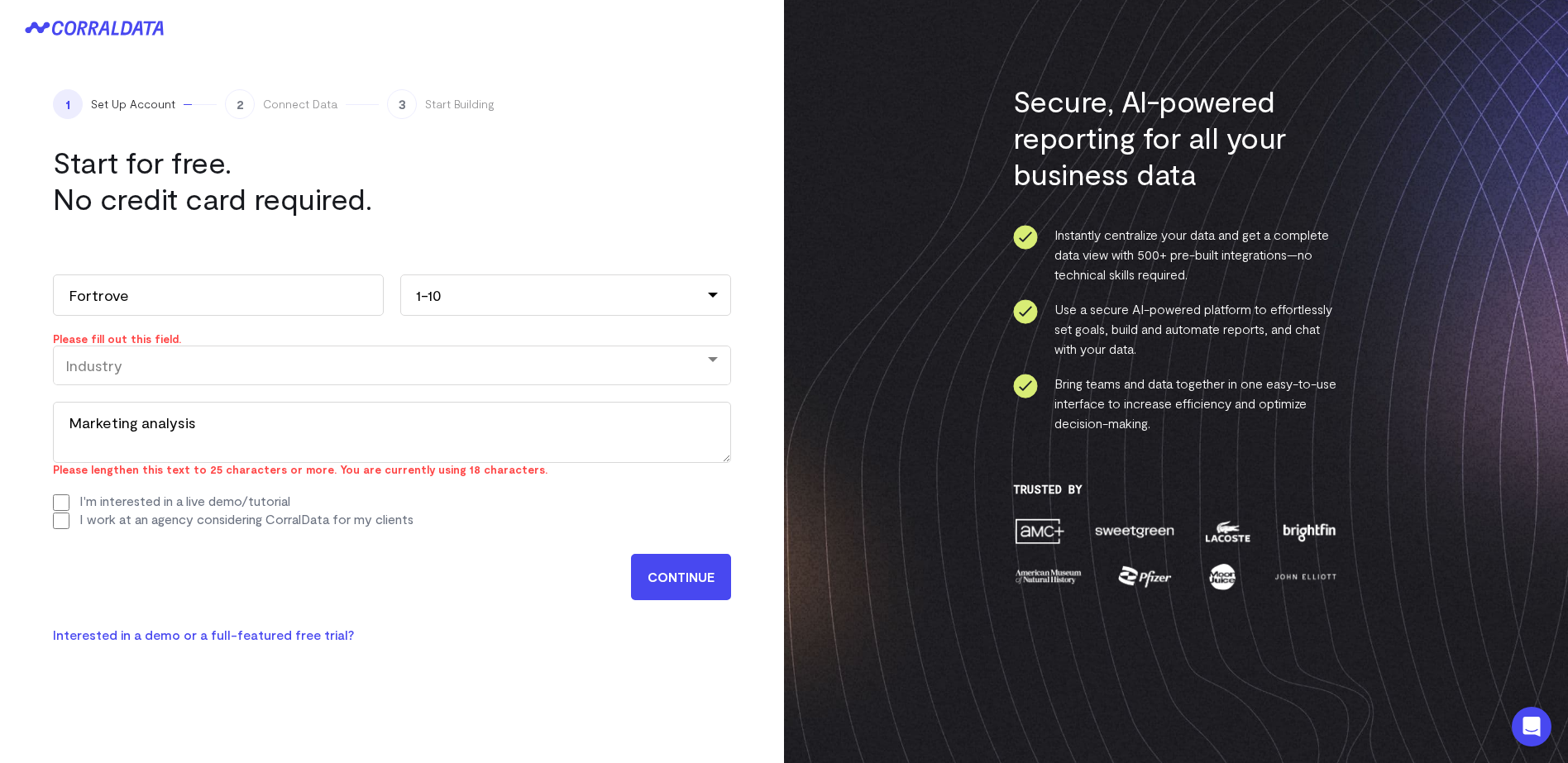
click at [262, 361] on div "Industry" at bounding box center [392, 365] width 653 height 18
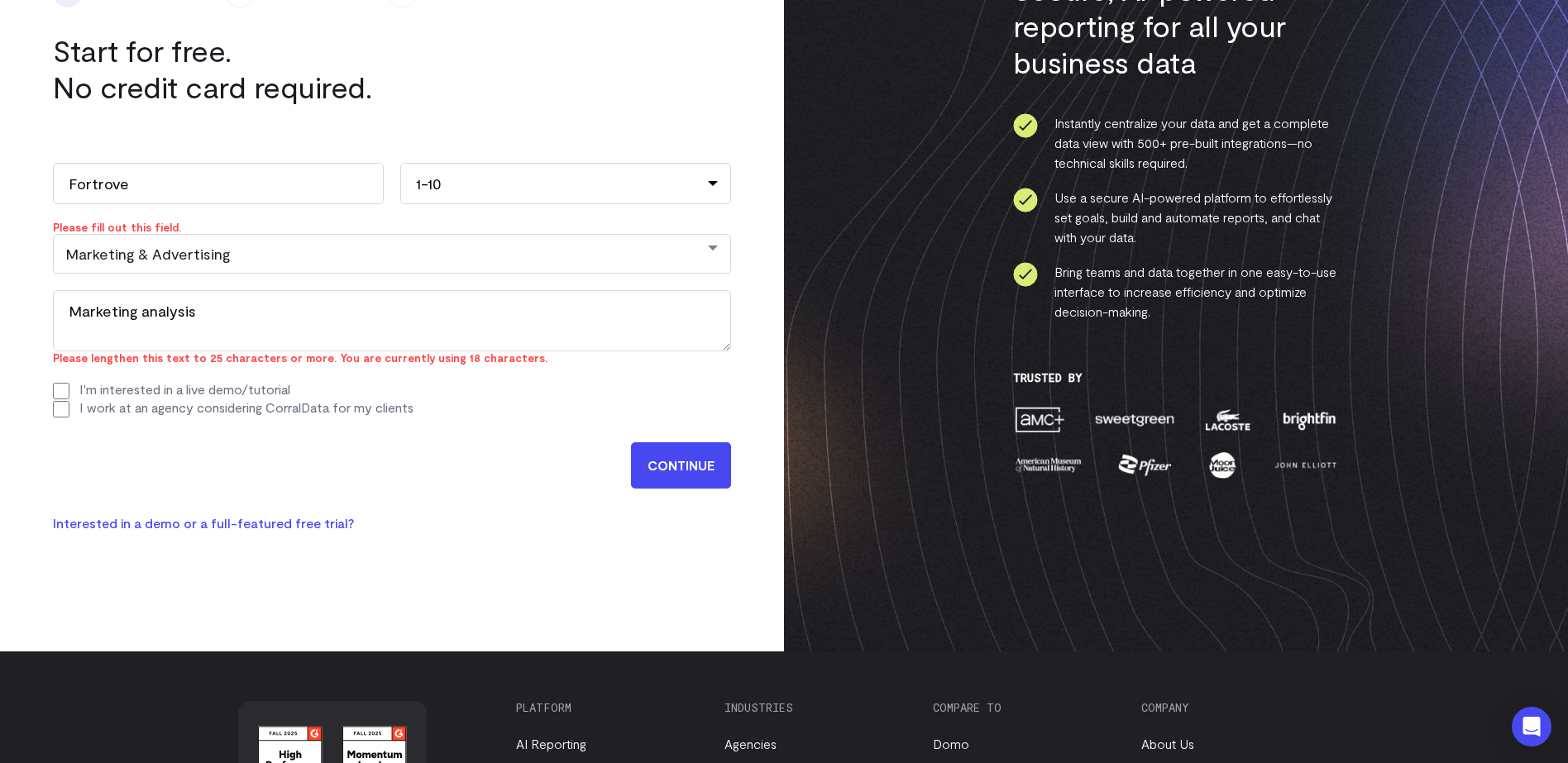
click at [668, 455] on input "CONTINUE" at bounding box center [681, 465] width 100 height 47
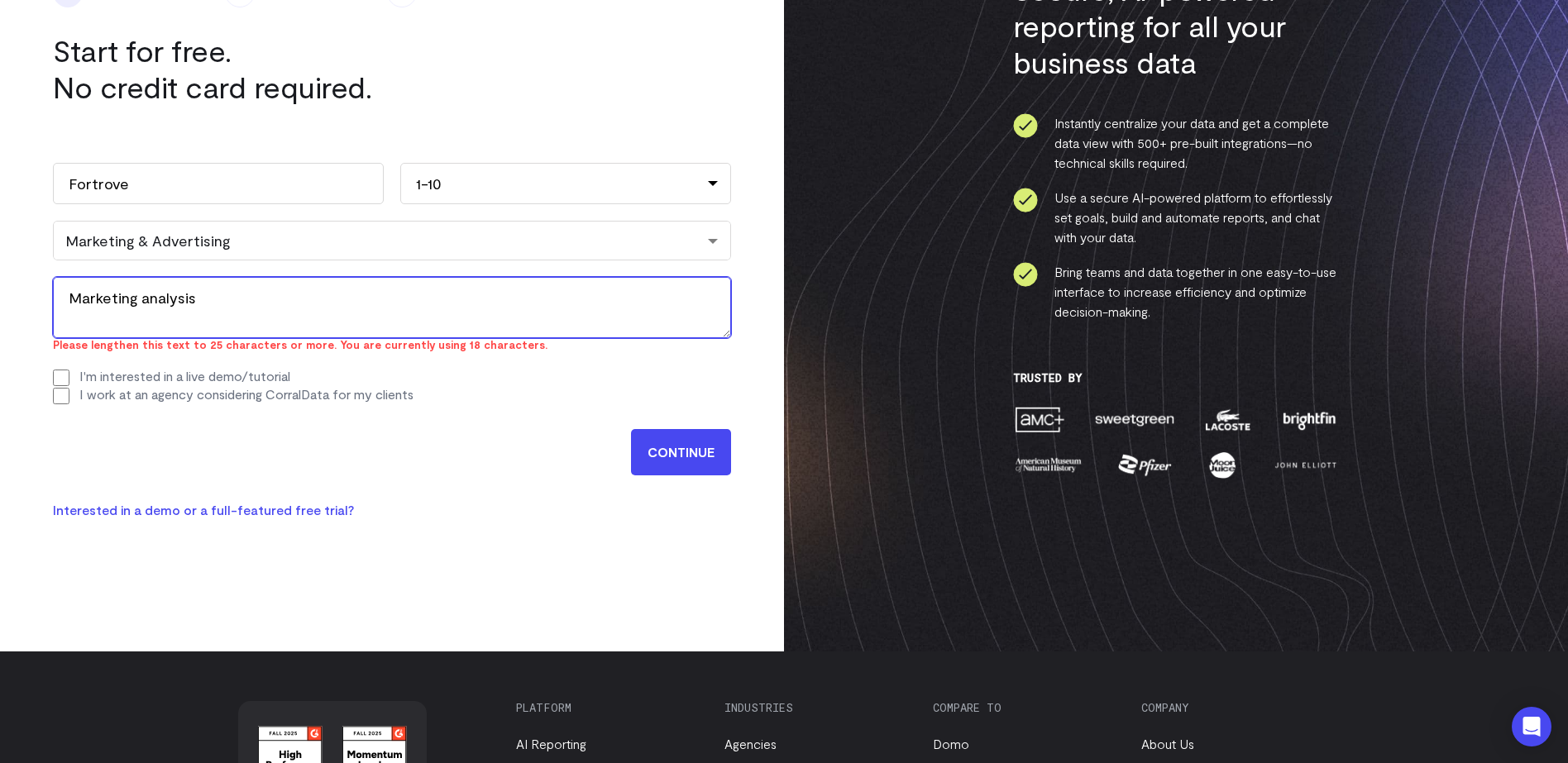
click at [454, 310] on textarea "Marketing analysis" at bounding box center [392, 307] width 678 height 61
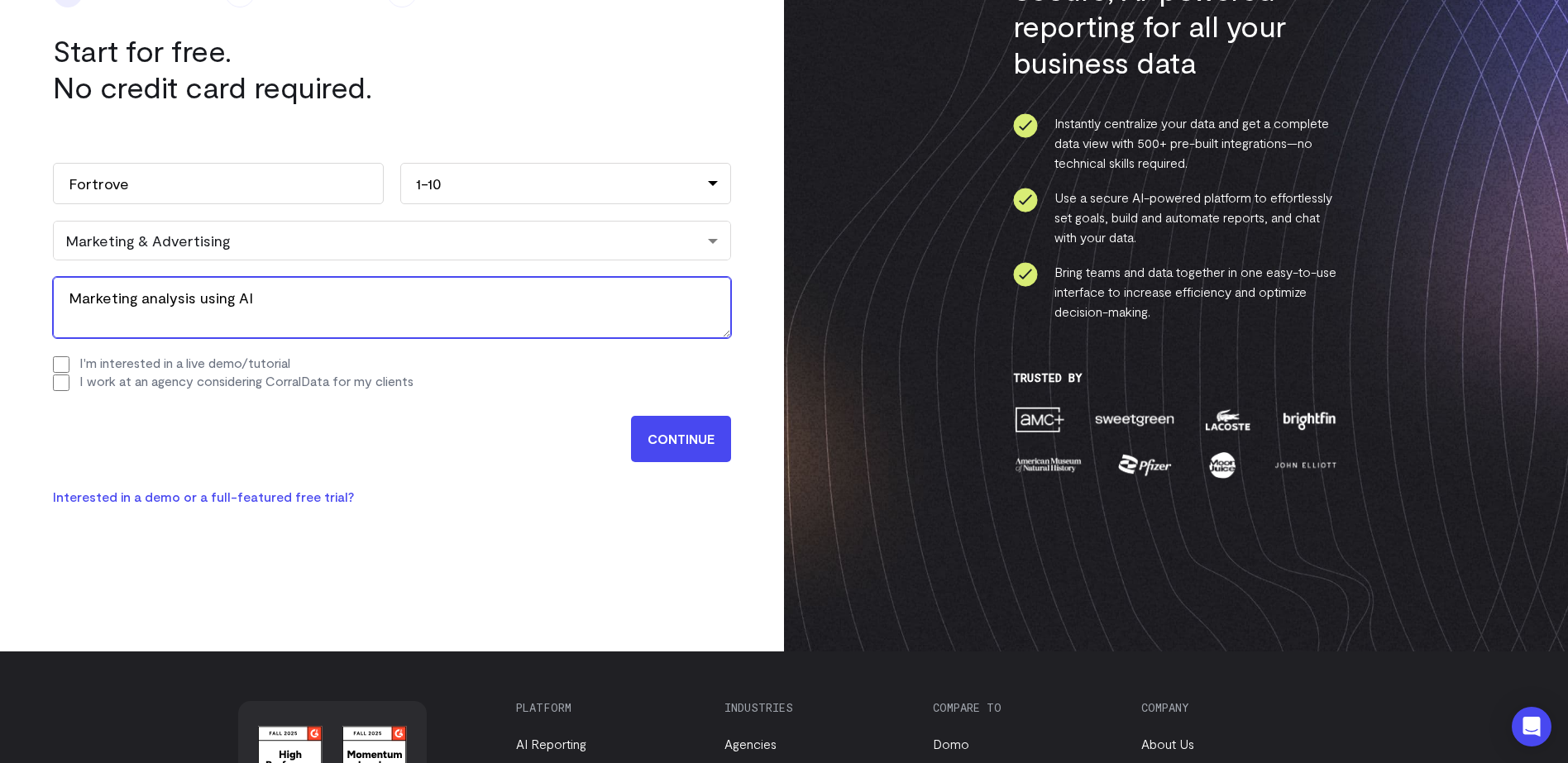
type textarea "Marketing analysis using AI"
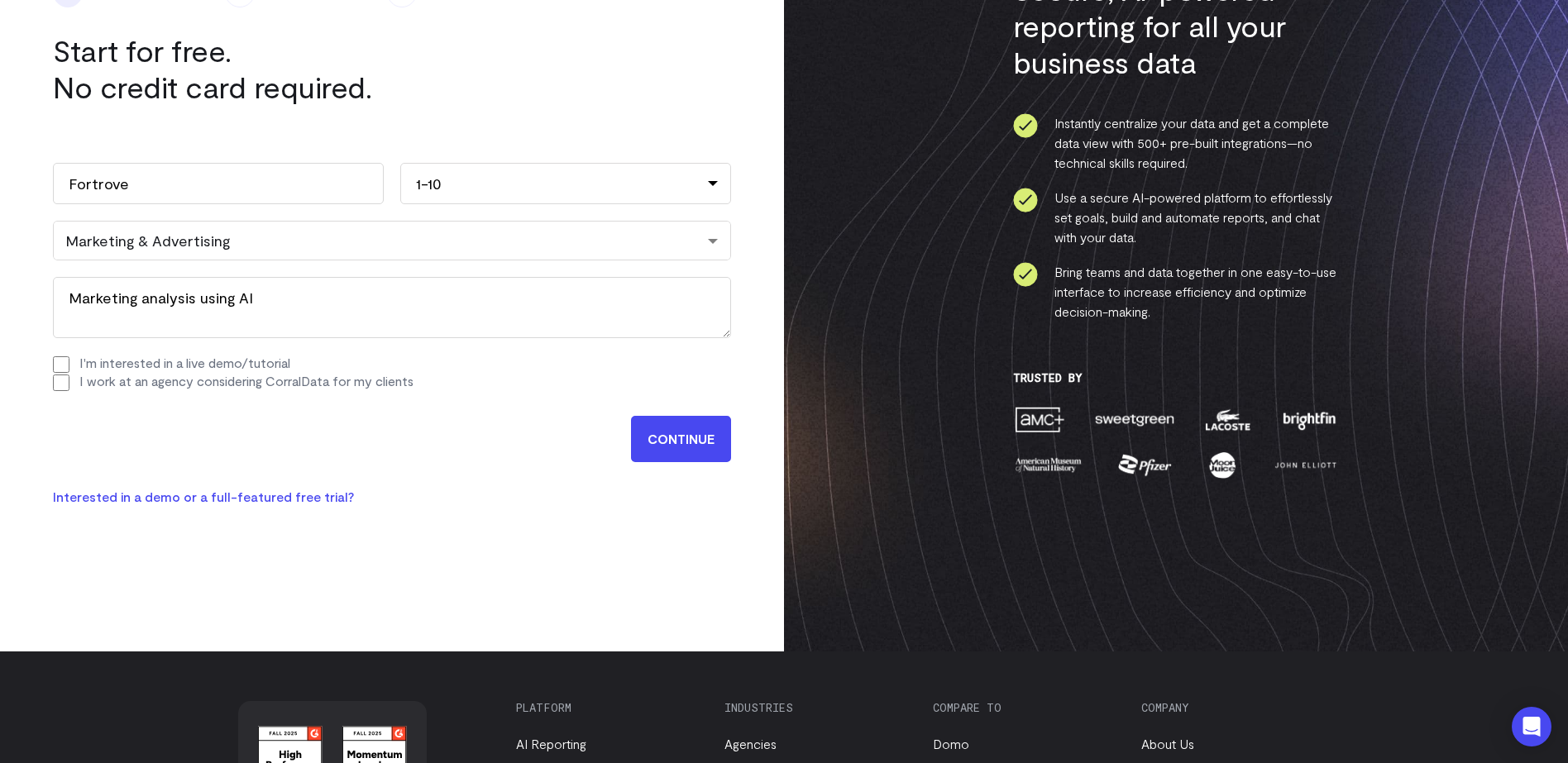
click at [647, 443] on input "CONTINUE" at bounding box center [681, 439] width 100 height 47
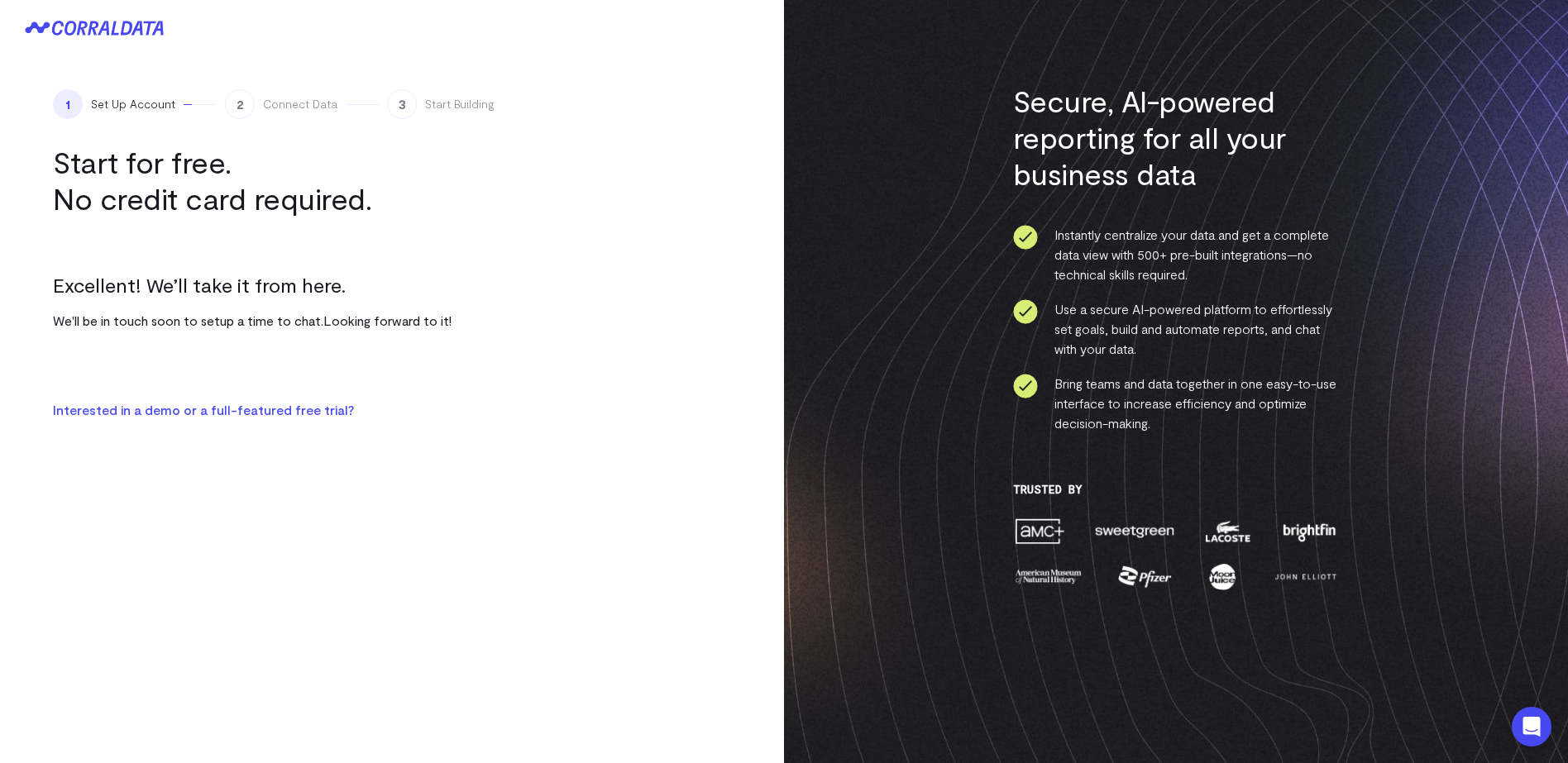
click at [472, 323] on div "Excellent! We’ll take it from here. We'll be in touch soon to setup a time to c…" at bounding box center [392, 308] width 678 height 134
click at [484, 439] on div "1 Set Up Account 2 Connect Data 3 Start Building Start for free. No credit card…" at bounding box center [392, 255] width 784 height 397
click at [250, 413] on link "Interested in a demo or a full-featured free trial?" at bounding box center [204, 409] width 301 height 16
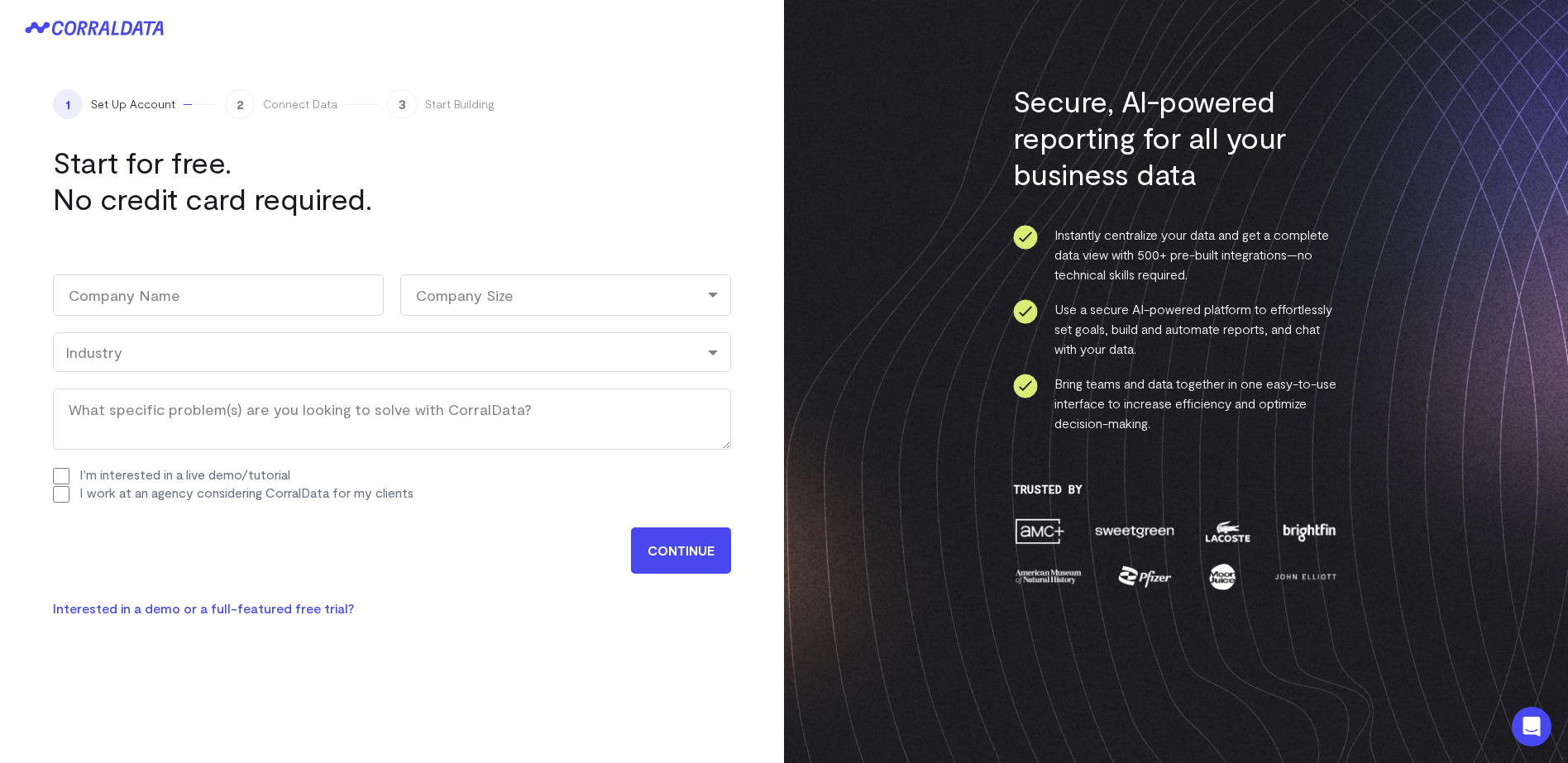
click at [122, 41] on div at bounding box center [392, 28] width 784 height 57
click at [126, 35] on div at bounding box center [392, 28] width 784 height 57
click at [86, 31] on icon at bounding box center [94, 28] width 139 height 15
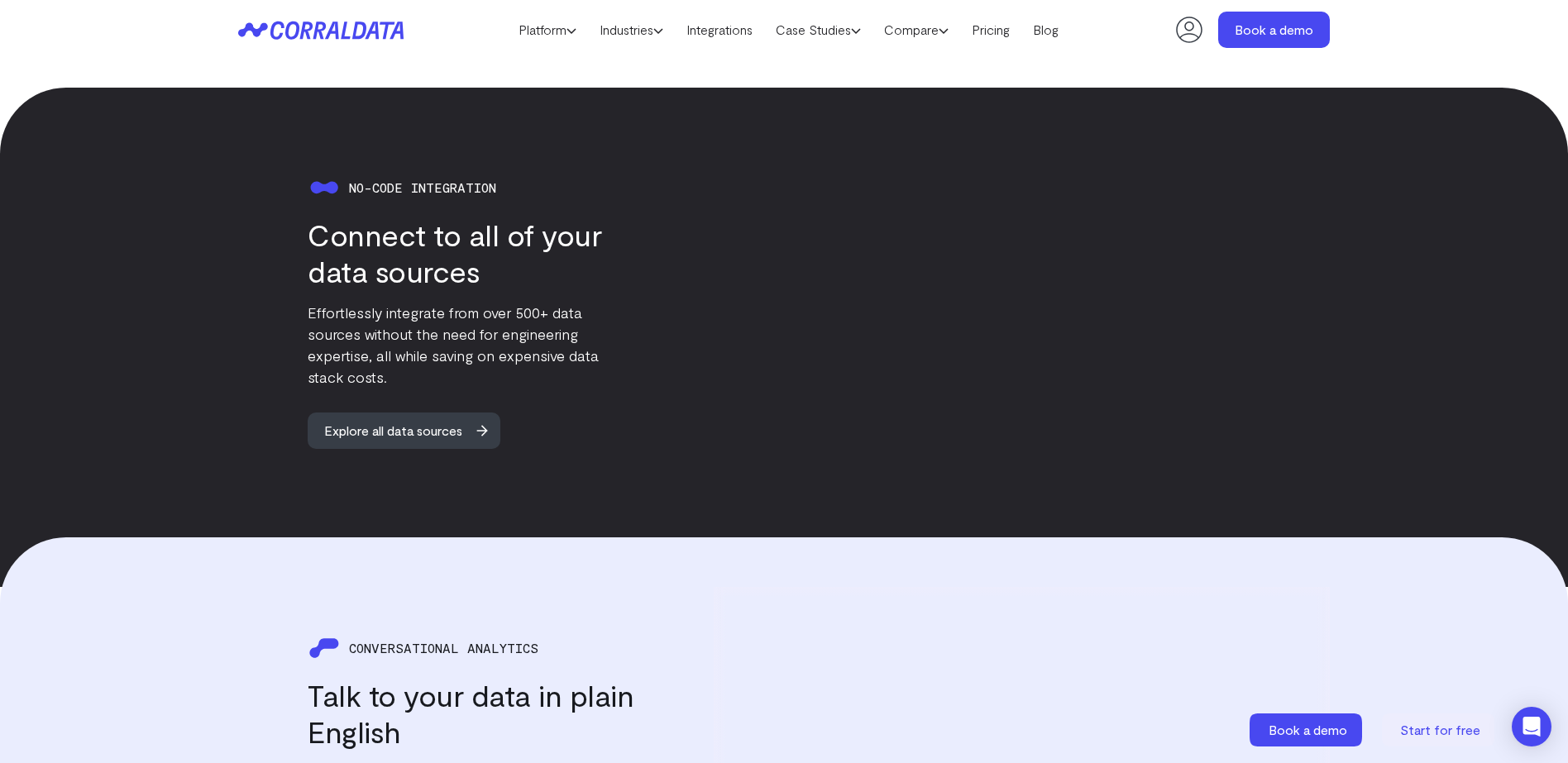
scroll to position [1499, 0]
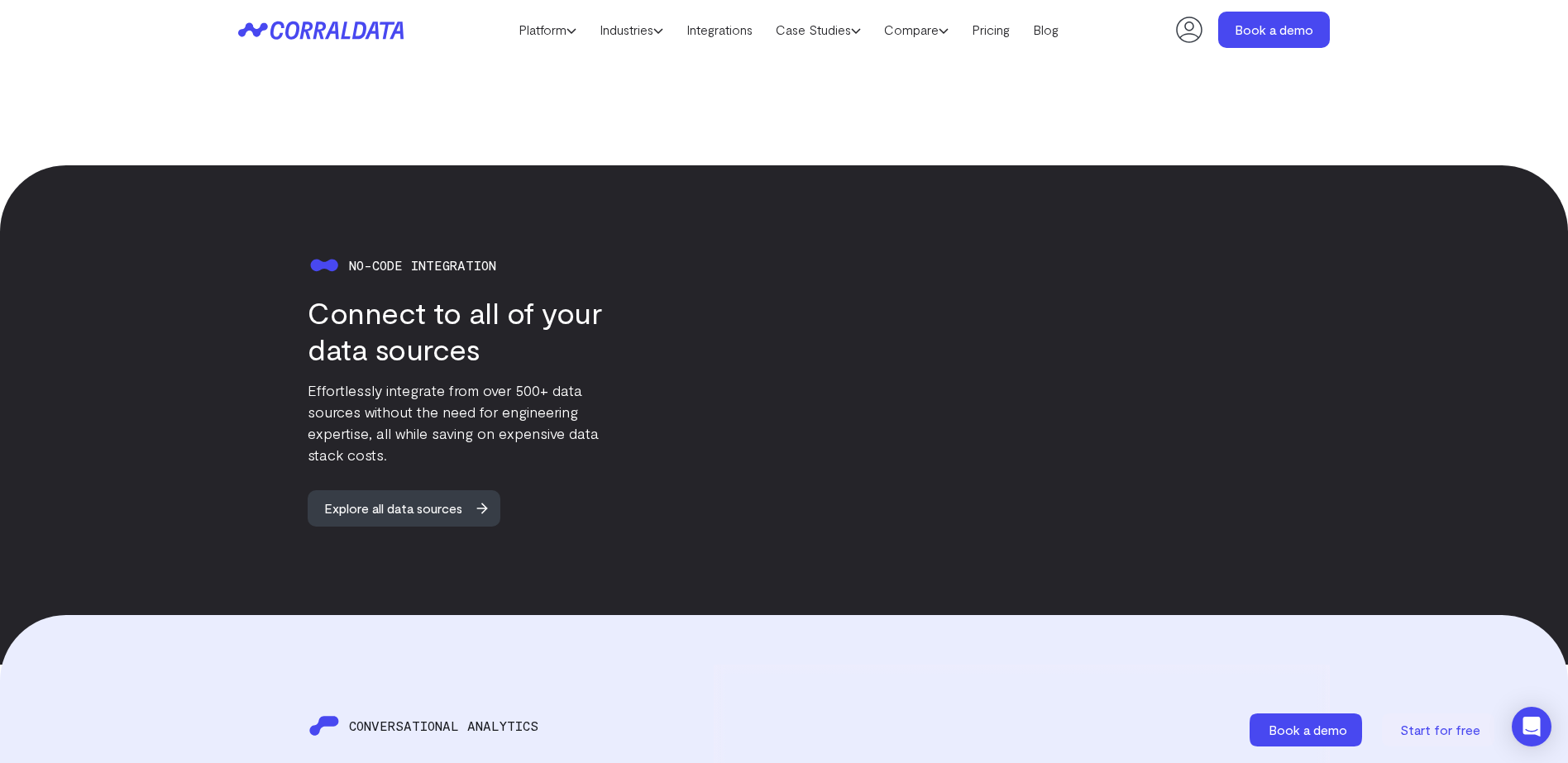
click at [471, 394] on p "Effortlessly integrate from over 500+ data sources without the need for enginee…" at bounding box center [471, 423] width 328 height 86
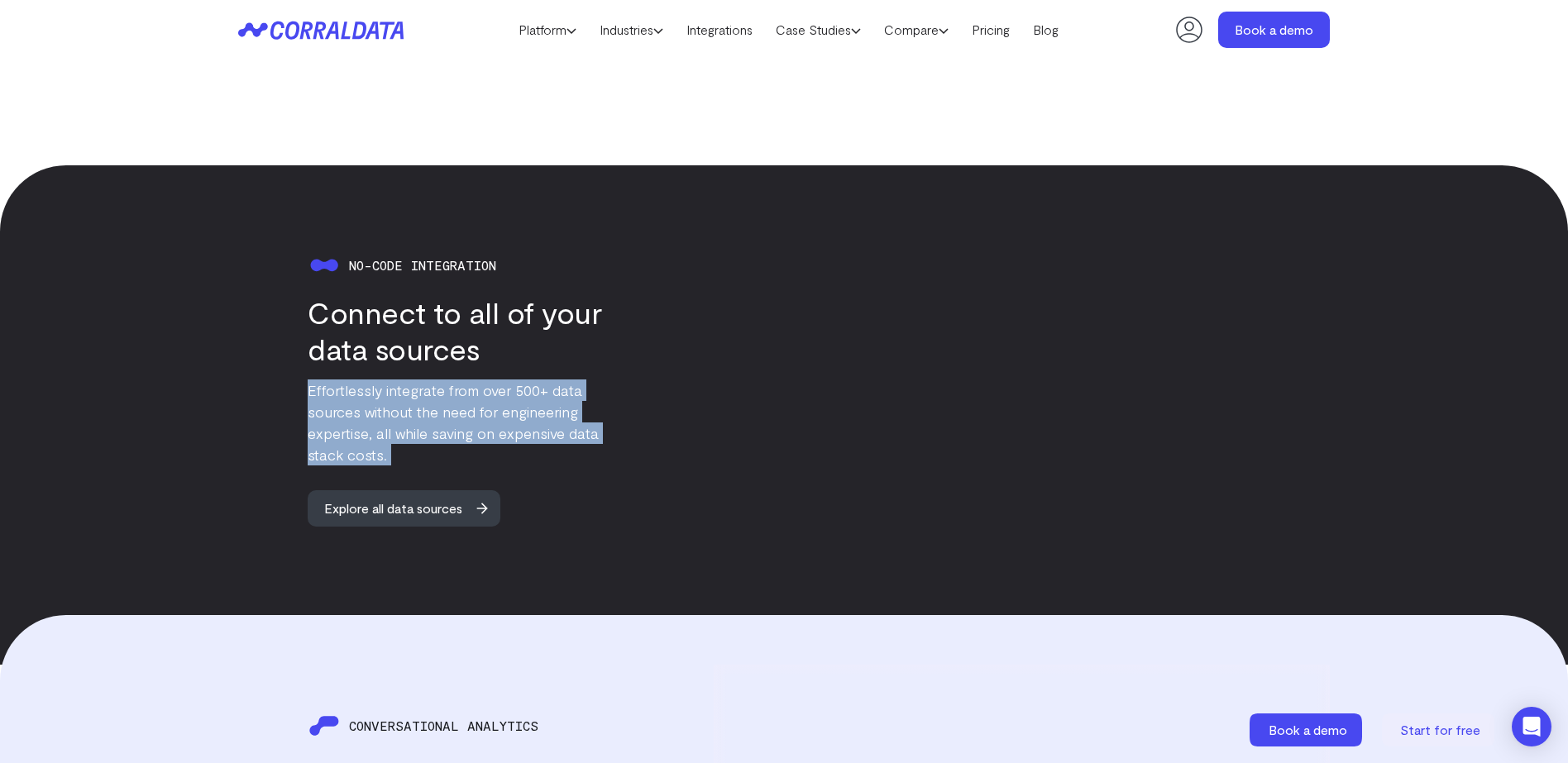
click at [471, 394] on p "Effortlessly integrate from over 500+ data sources without the need for enginee…" at bounding box center [471, 423] width 328 height 86
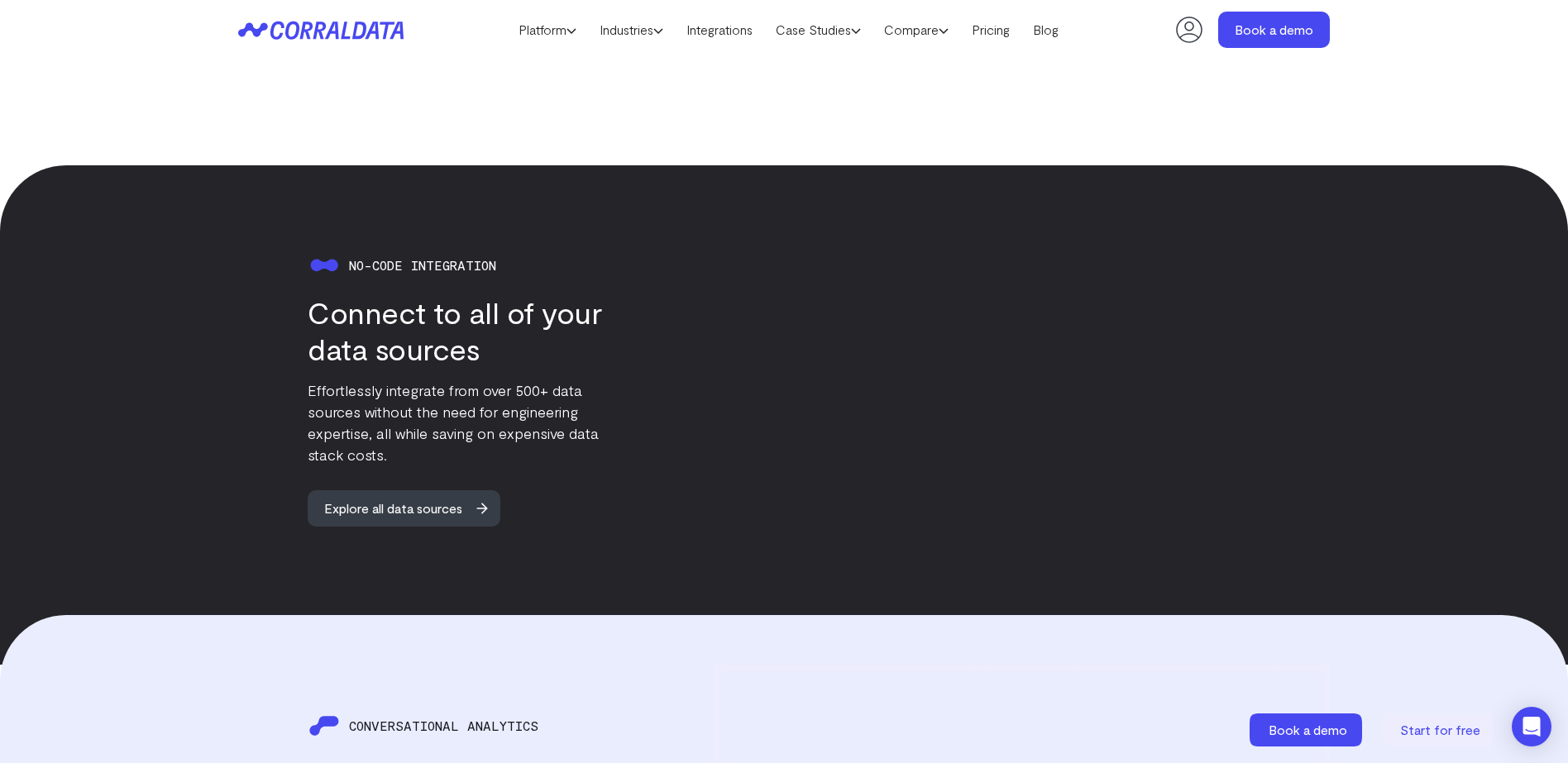
click at [576, 420] on p "Effortlessly integrate from over 500+ data sources without the need for enginee…" at bounding box center [471, 423] width 328 height 86
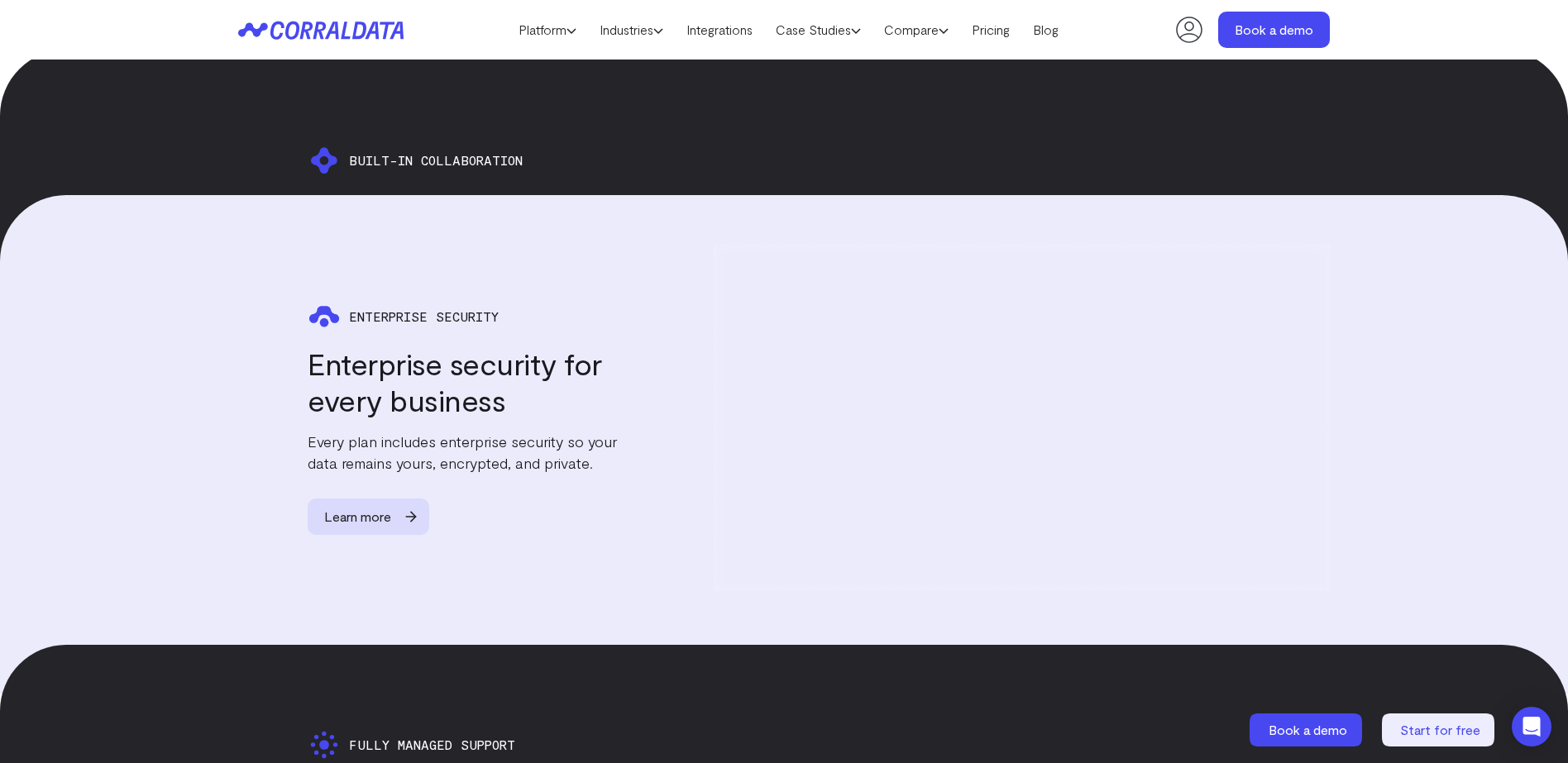
scroll to position [3710, 0]
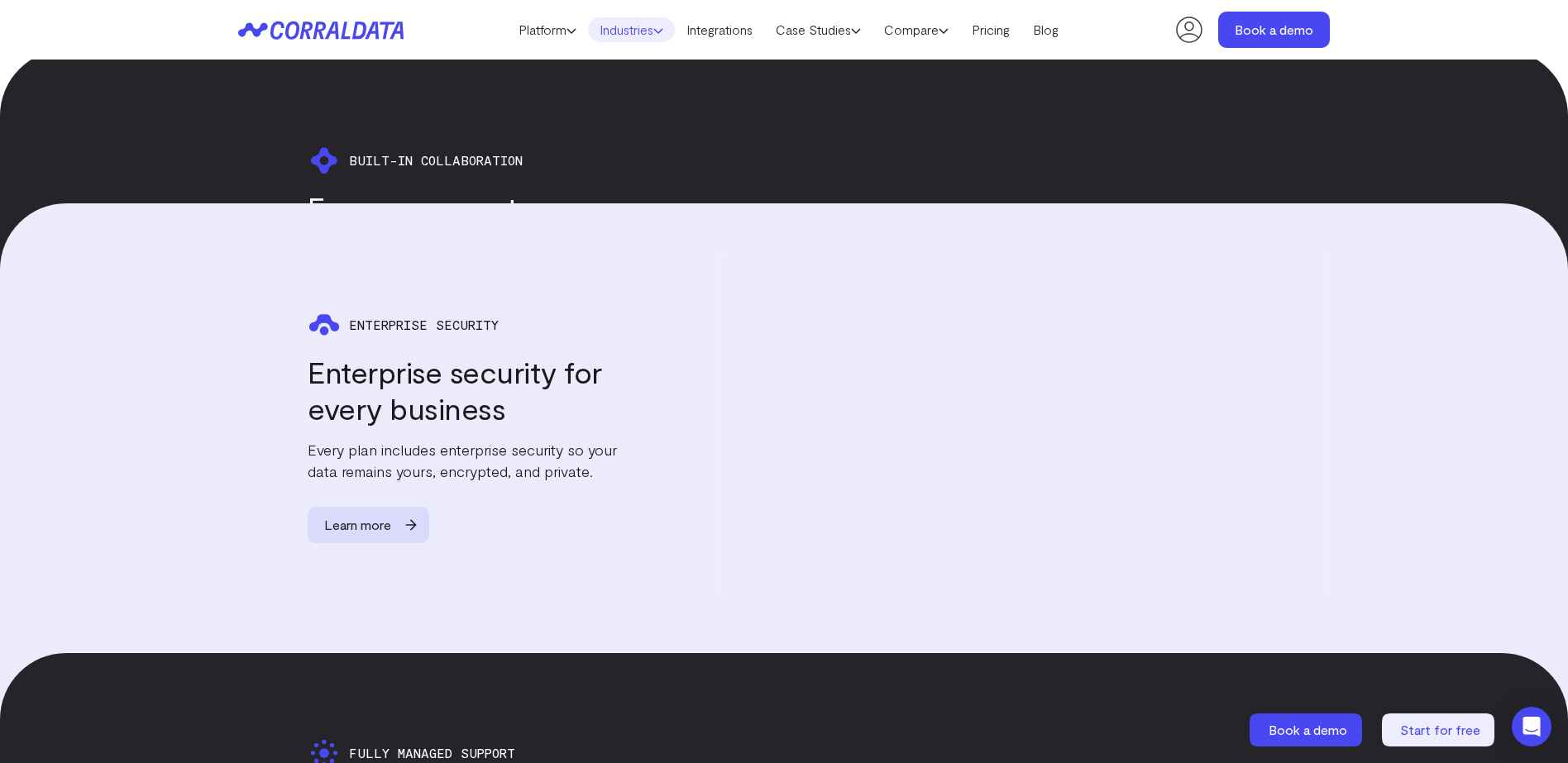
click at [621, 32] on link "Industries" at bounding box center [631, 29] width 87 height 25
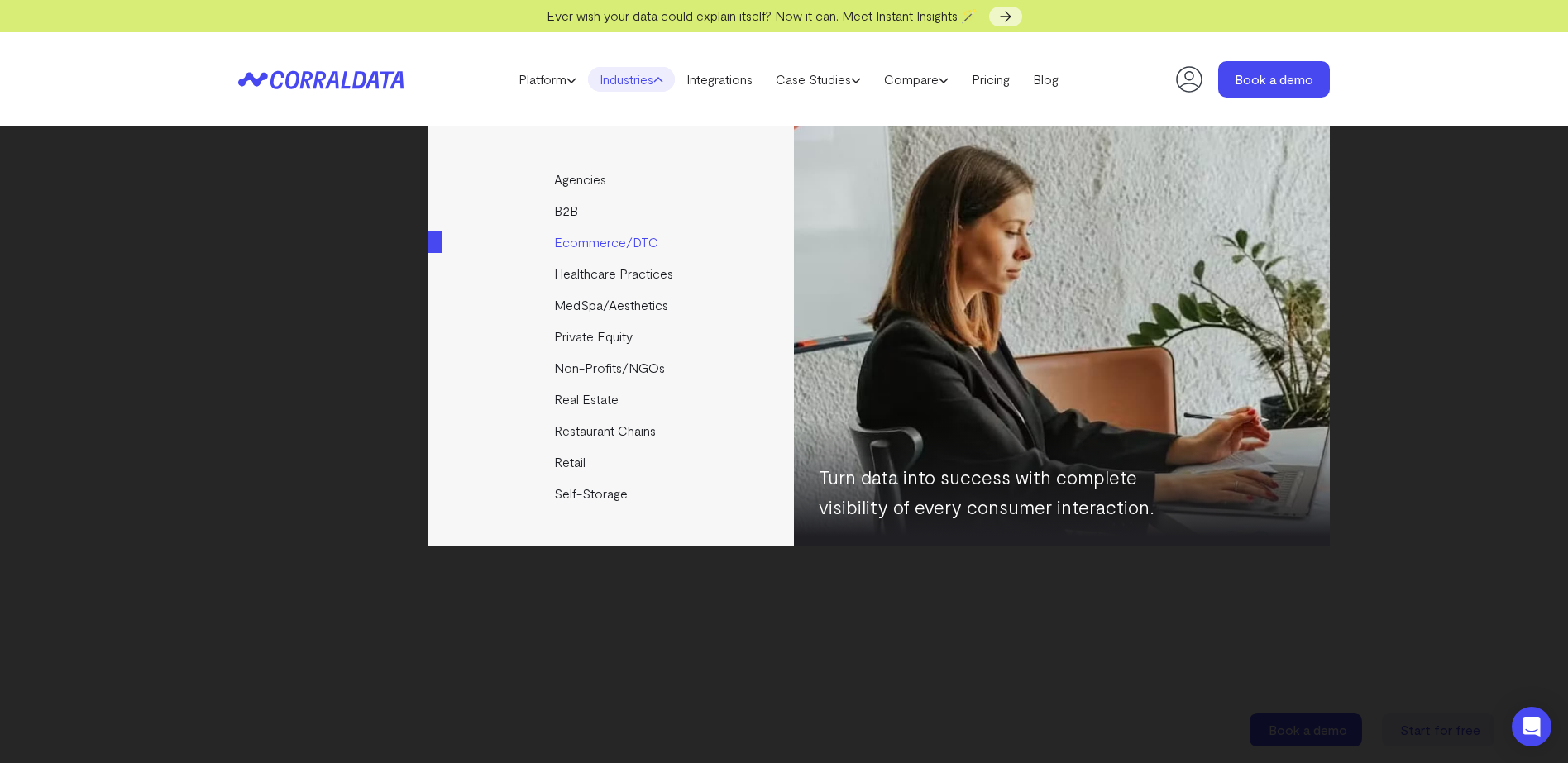
click at [596, 242] on link "Ecommerce/DTC" at bounding box center [612, 242] width 368 height 31
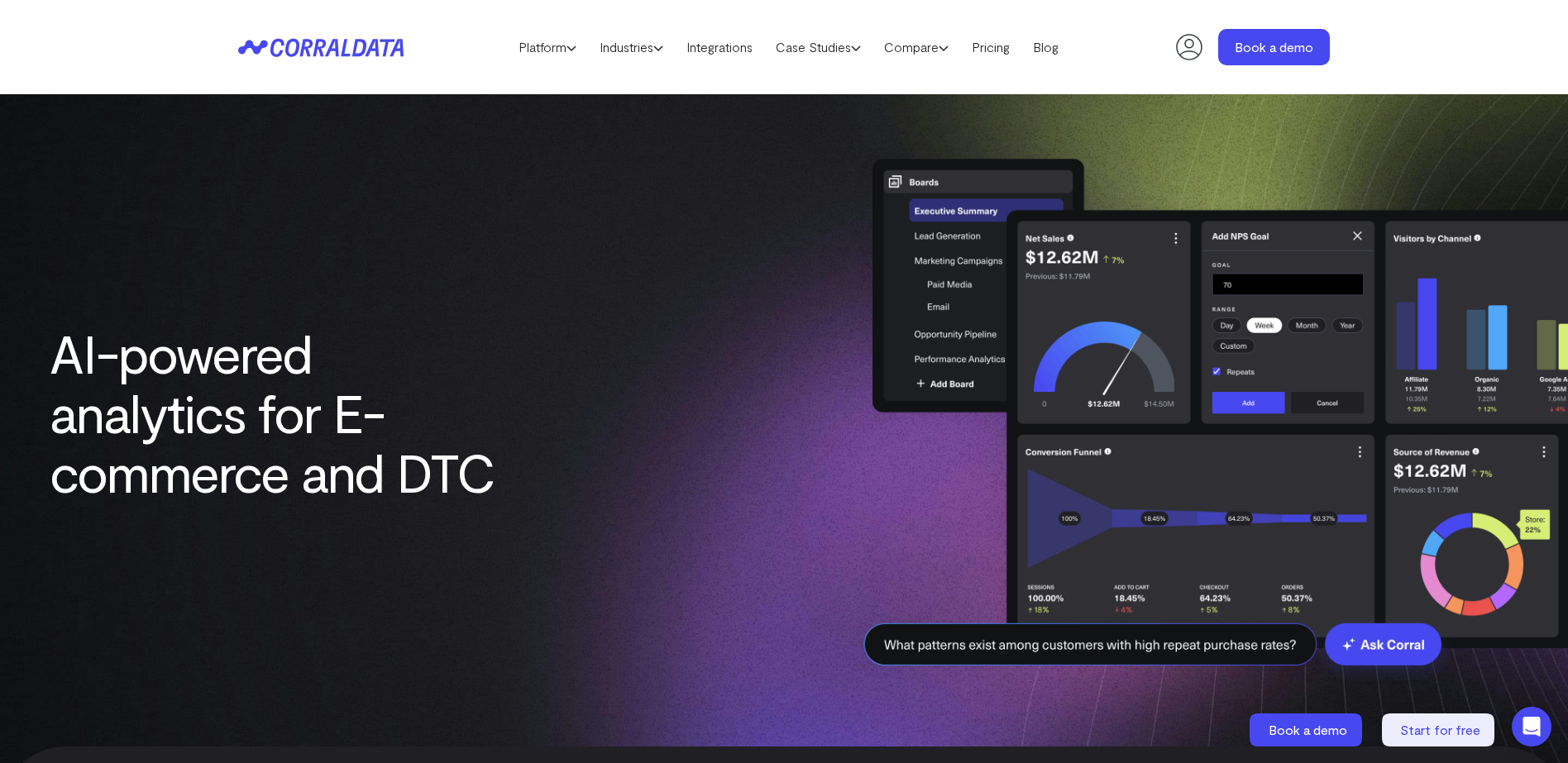
click at [308, 35] on header "Platform AI Reporting Use AI to effortlessly answer any business questions from…" at bounding box center [784, 47] width 1092 height 94
click at [309, 40] on icon at bounding box center [310, 47] width 80 height 18
